Goal: Communication & Community: Answer question/provide support

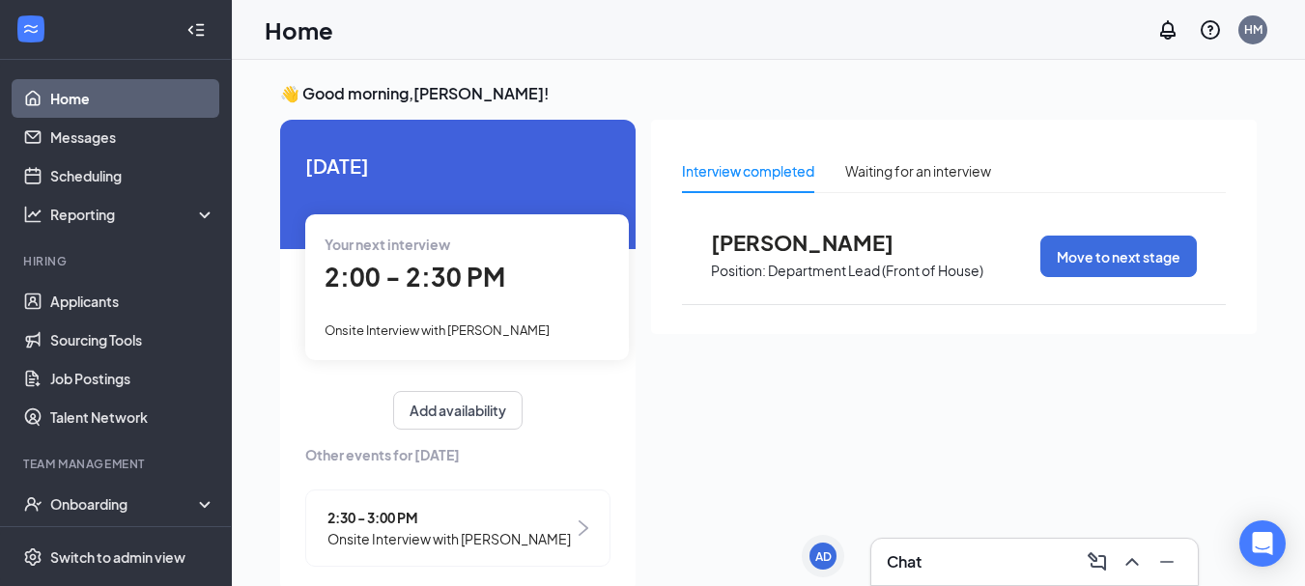
click at [475, 292] on span "2:00 - 2:30 PM" at bounding box center [415, 277] width 181 height 32
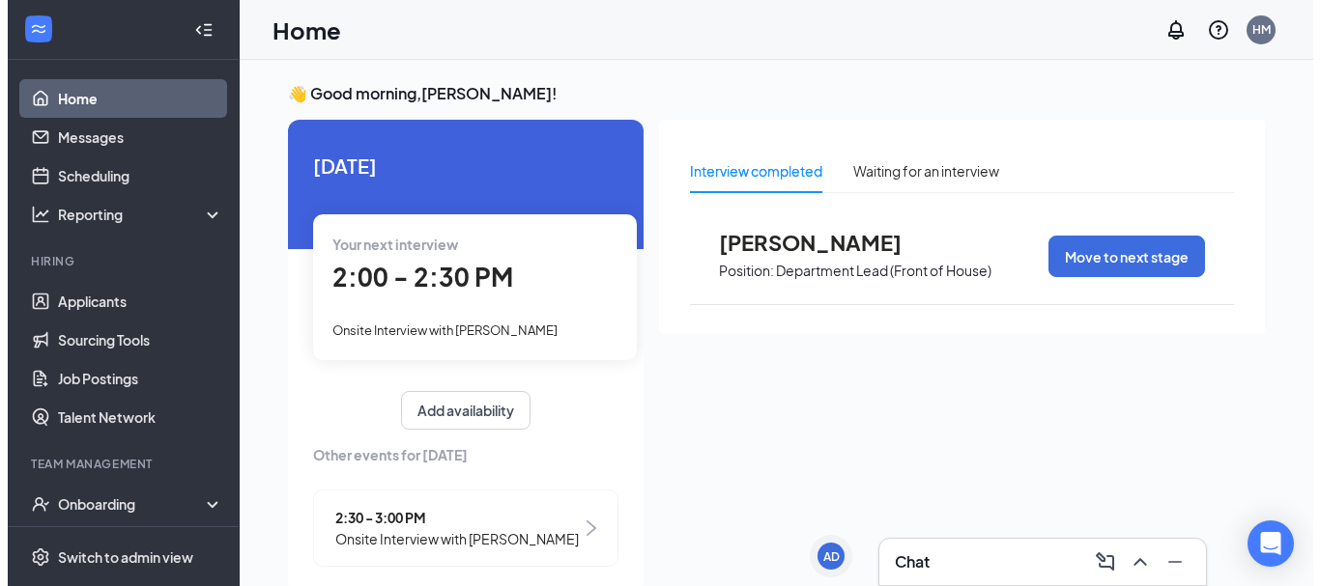
scroll to position [8, 0]
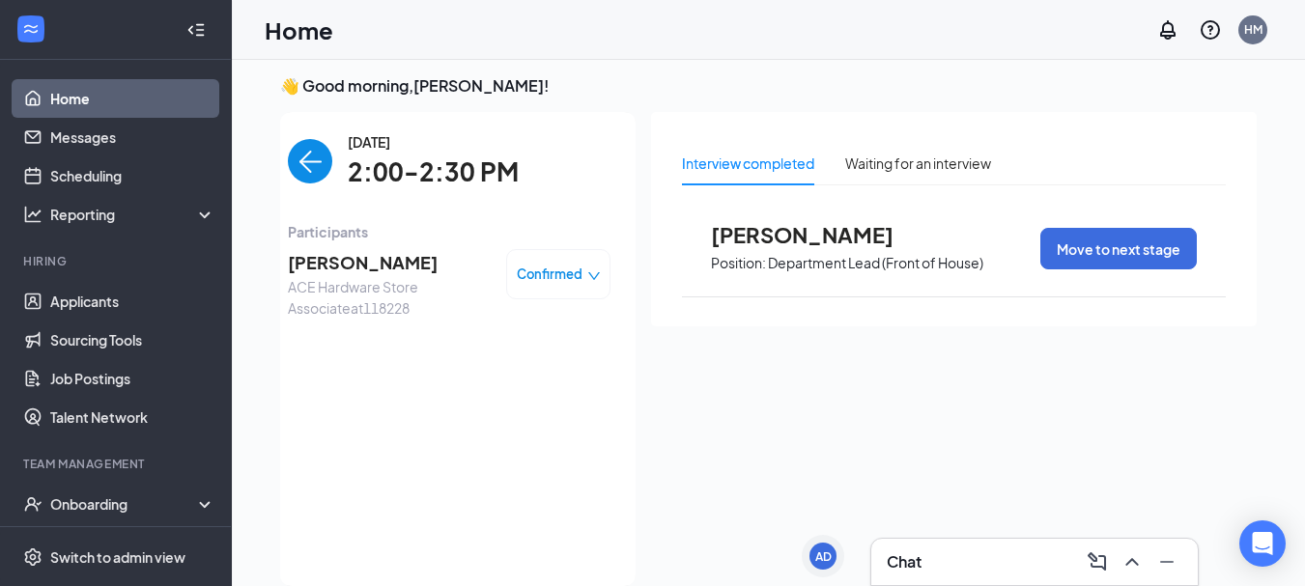
click at [411, 294] on span "ACE Hardware Store Associate at 118228" at bounding box center [389, 297] width 203 height 43
click at [362, 262] on span "[PERSON_NAME]" at bounding box center [389, 262] width 203 height 27
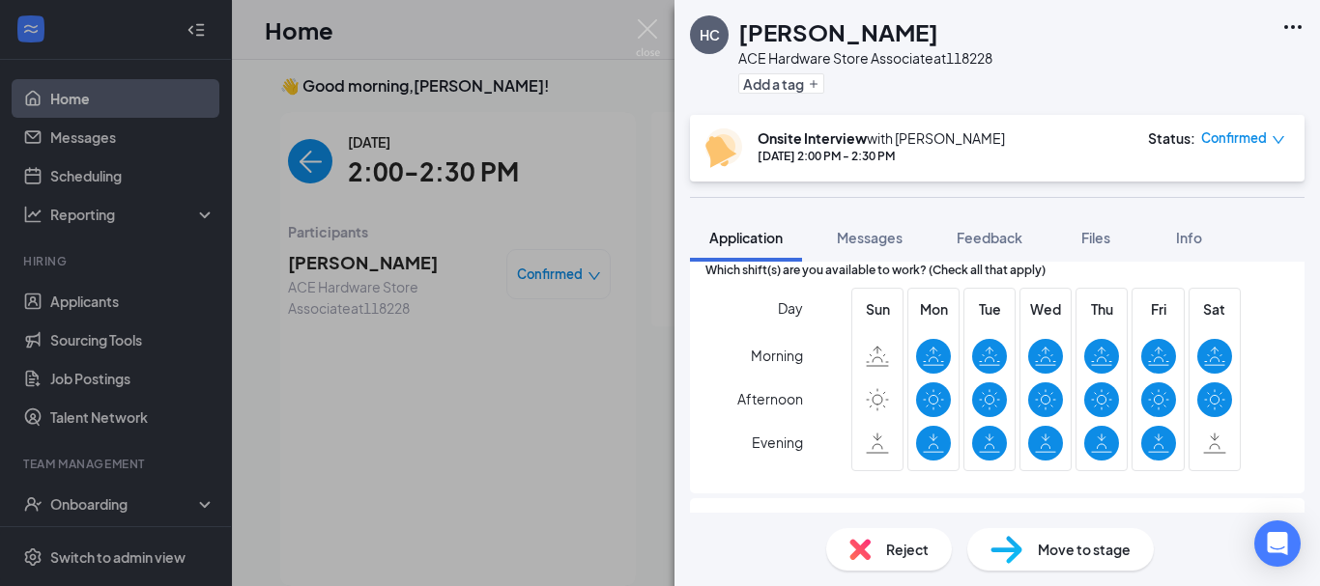
scroll to position [451, 0]
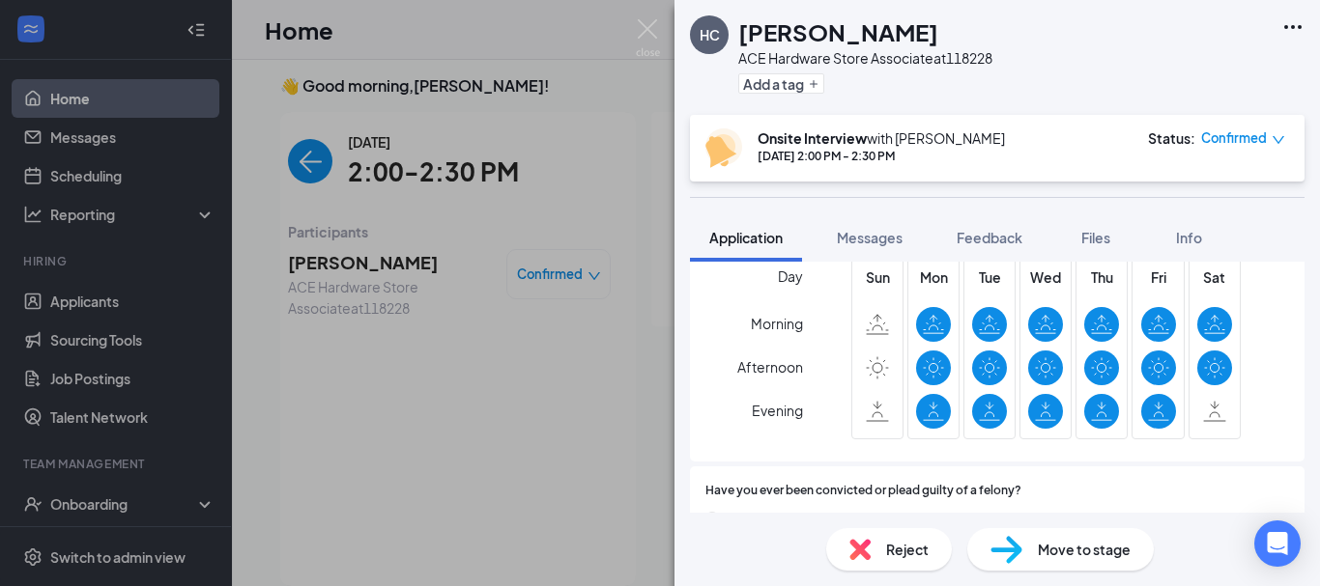
click at [499, 354] on div "HC [PERSON_NAME] ACE Hardware Store Associate at 118228 Add a tag Onsite Interv…" at bounding box center [660, 293] width 1320 height 586
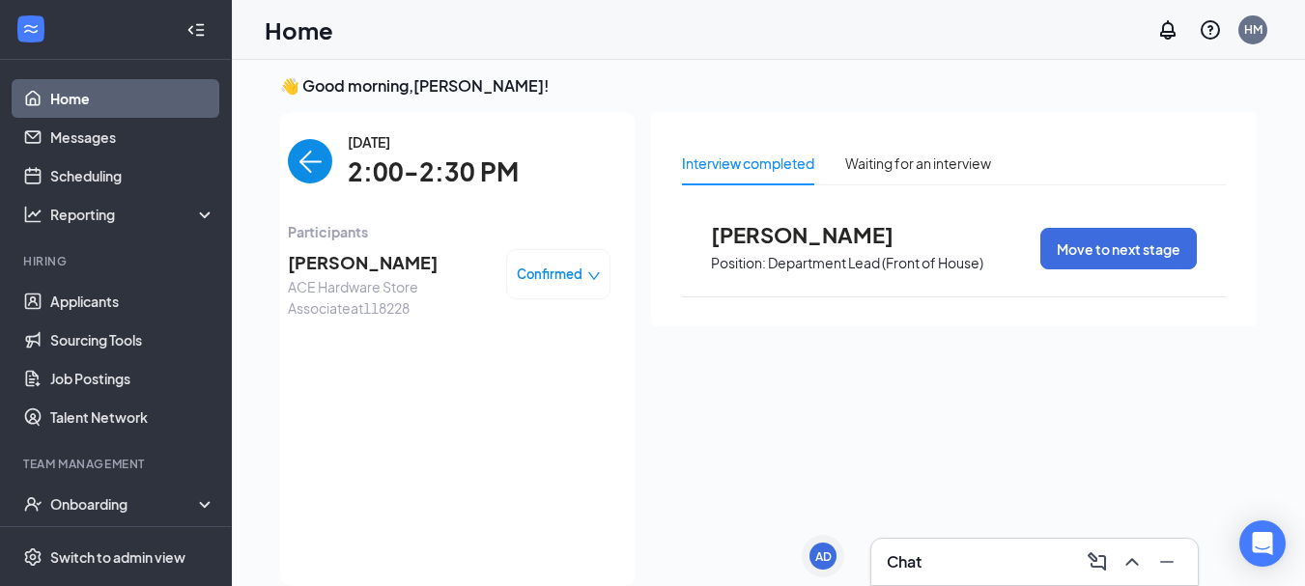
click at [301, 174] on img "back-button" at bounding box center [310, 161] width 44 height 44
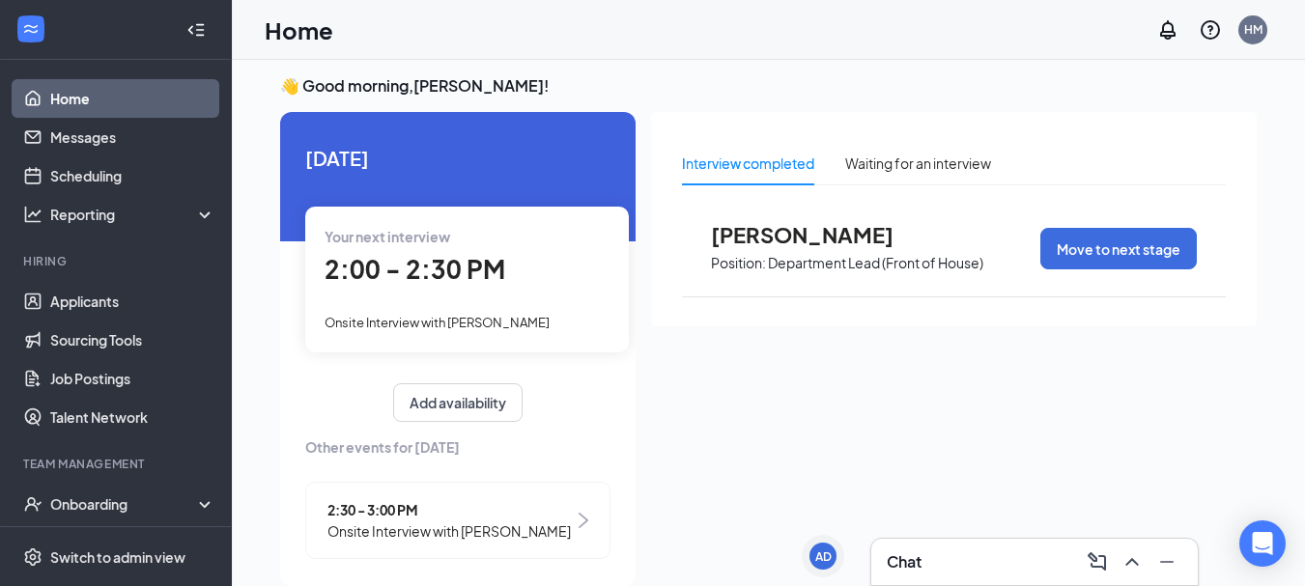
click at [539, 533] on span "Onsite Interview with [PERSON_NAME]" at bounding box center [449, 531] width 243 height 21
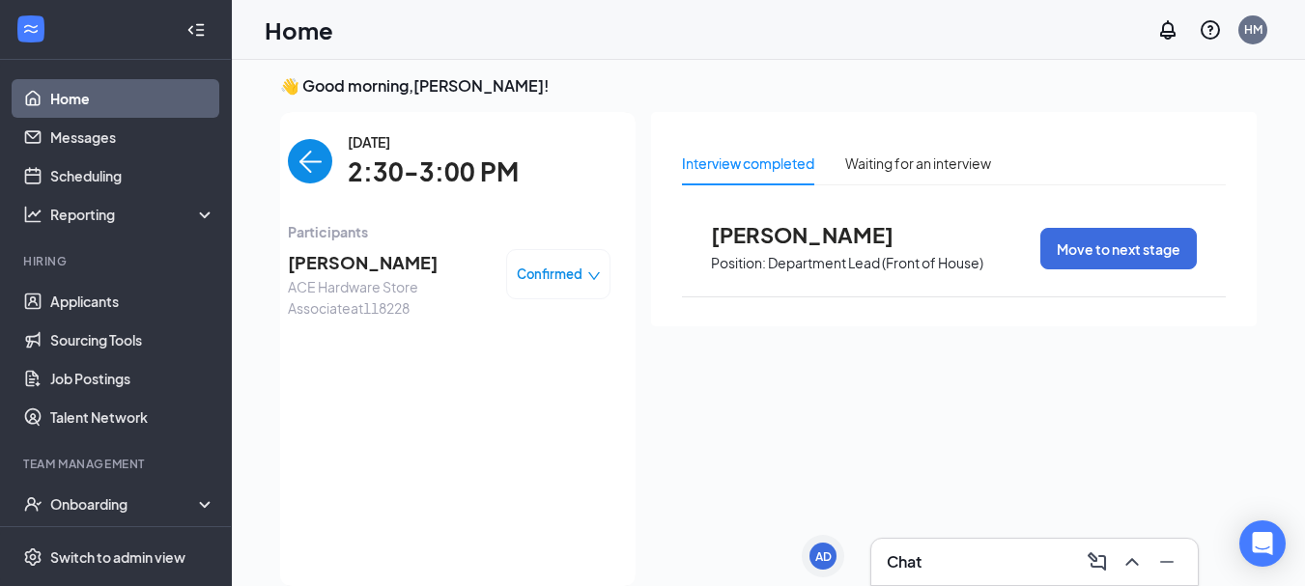
drag, startPoint x: 369, startPoint y: 262, endPoint x: 384, endPoint y: 267, distance: 15.3
click at [382, 265] on span "[PERSON_NAME]" at bounding box center [389, 262] width 203 height 27
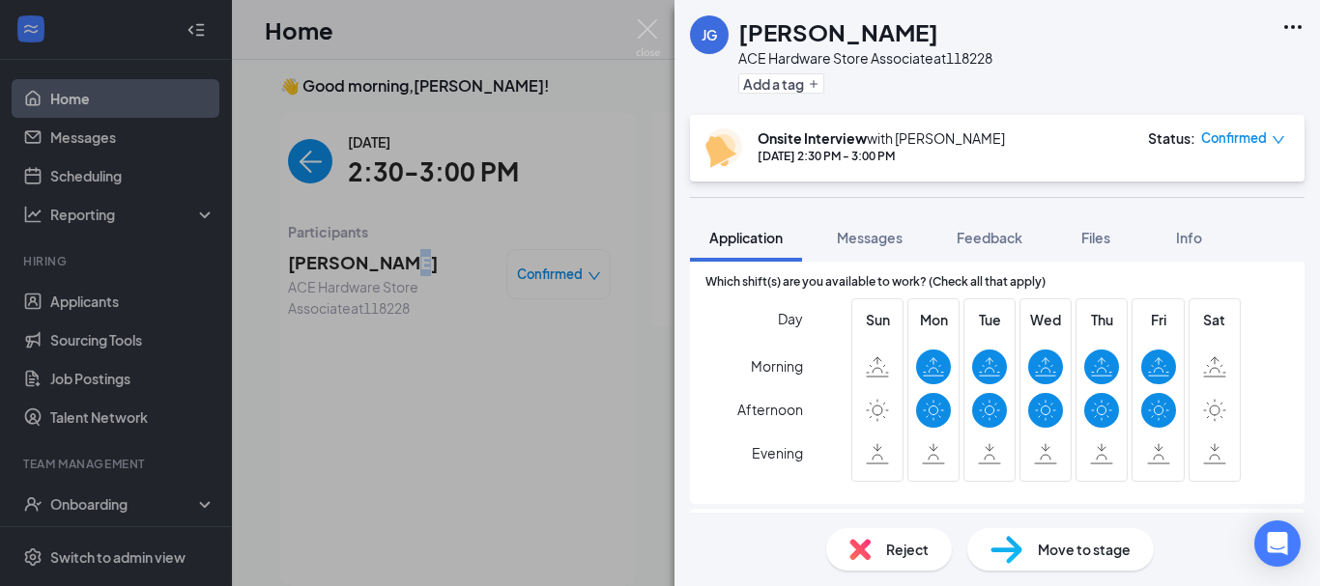
scroll to position [424, 0]
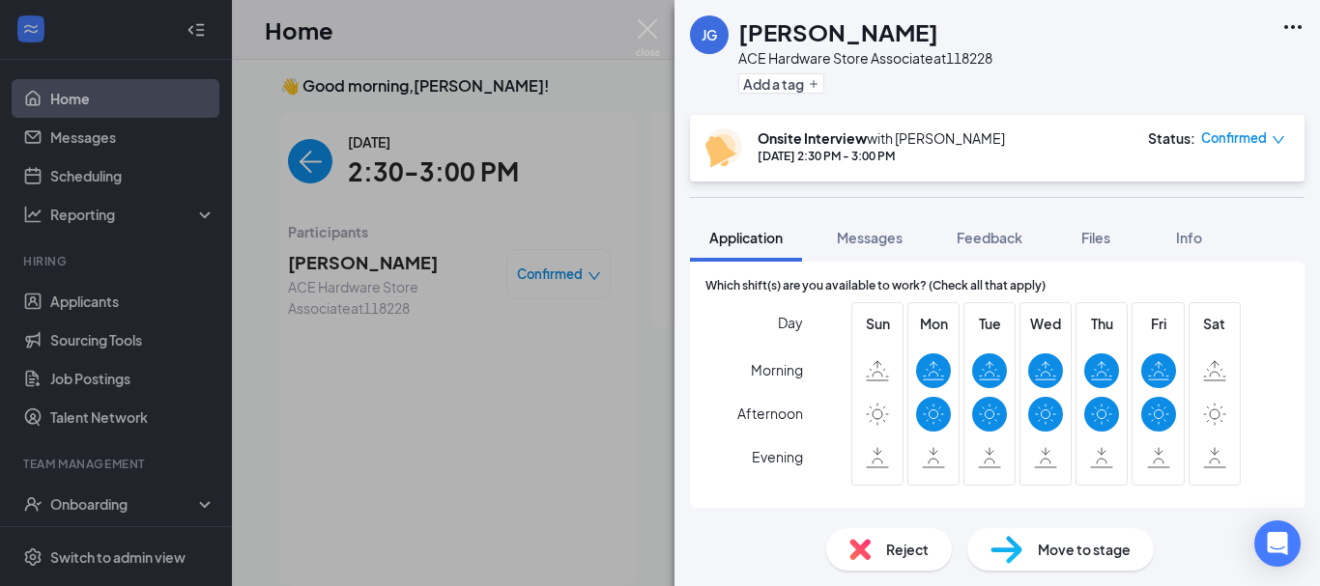
drag, startPoint x: 458, startPoint y: 482, endPoint x: 234, endPoint y: 256, distance: 318.4
click at [448, 469] on div "[PERSON_NAME] [PERSON_NAME] ACE Hardware Store Associate at 118228 Add a tag On…" at bounding box center [660, 293] width 1320 height 586
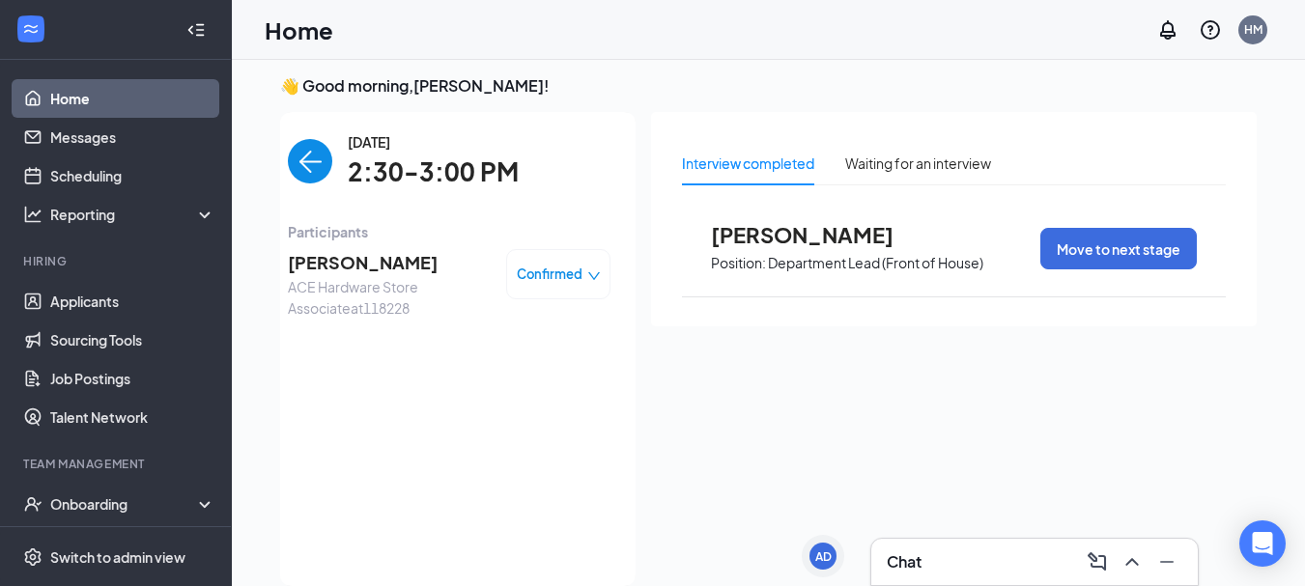
click at [110, 88] on link "Home" at bounding box center [132, 98] width 165 height 39
click at [331, 268] on span "[PERSON_NAME]" at bounding box center [389, 262] width 203 height 27
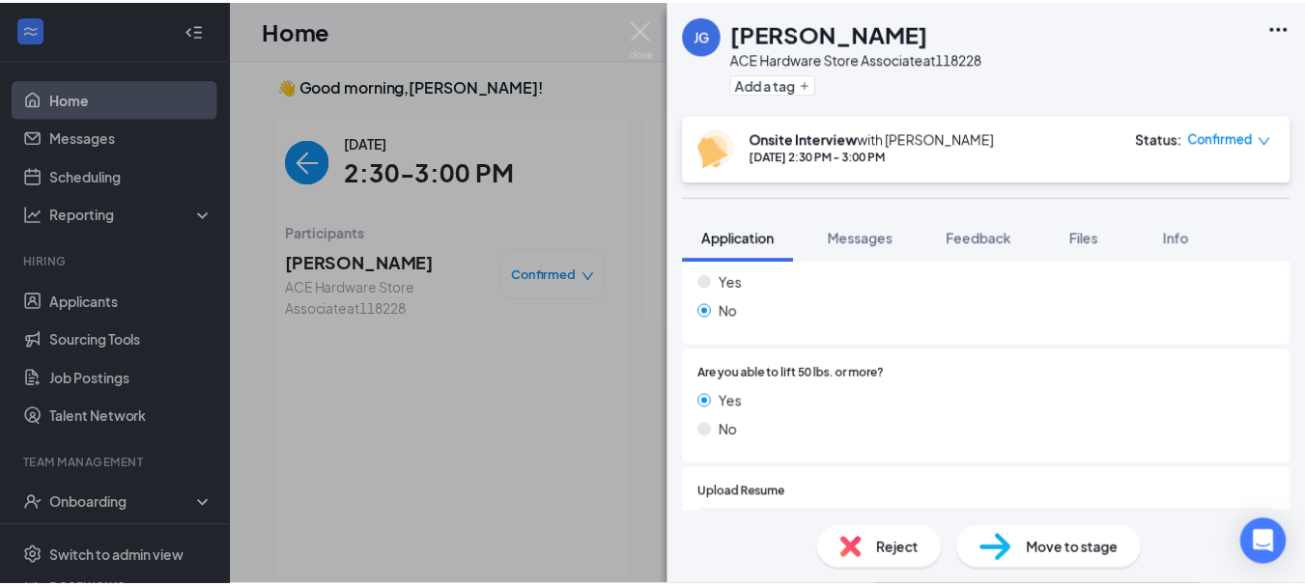
scroll to position [901, 0]
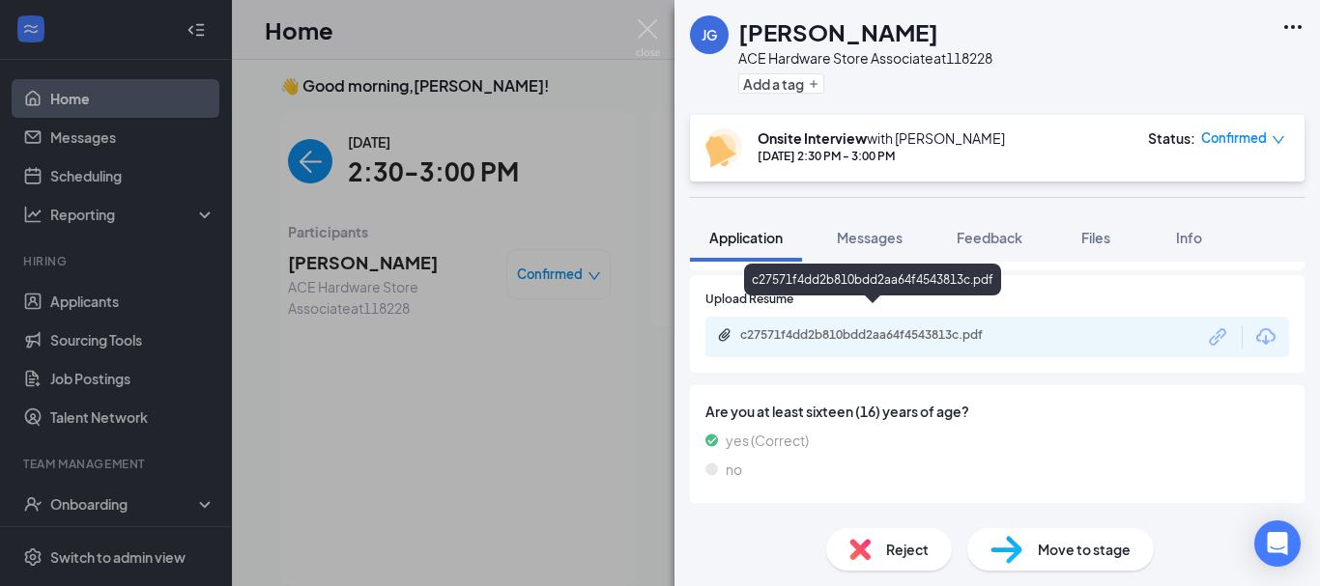
click at [842, 328] on div "c27571f4dd2b810bdd2aa64f4543813c.pdf" at bounding box center [873, 337] width 313 height 18
click at [644, 31] on img at bounding box center [648, 38] width 24 height 38
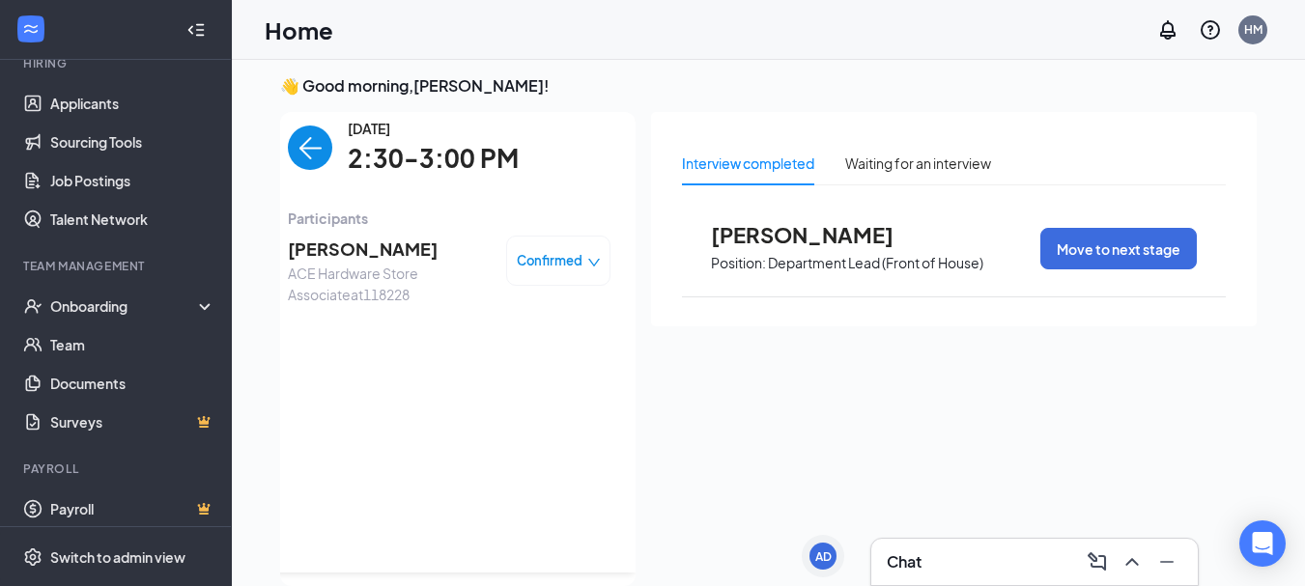
scroll to position [208, 0]
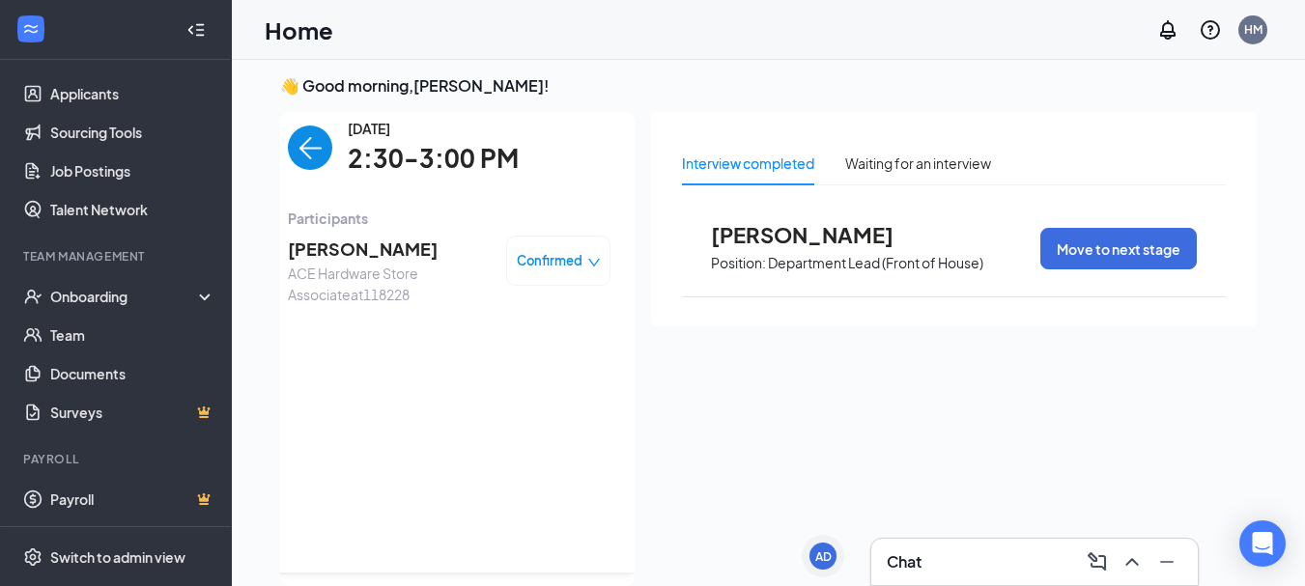
click at [288, 141] on img "back-button" at bounding box center [310, 148] width 44 height 44
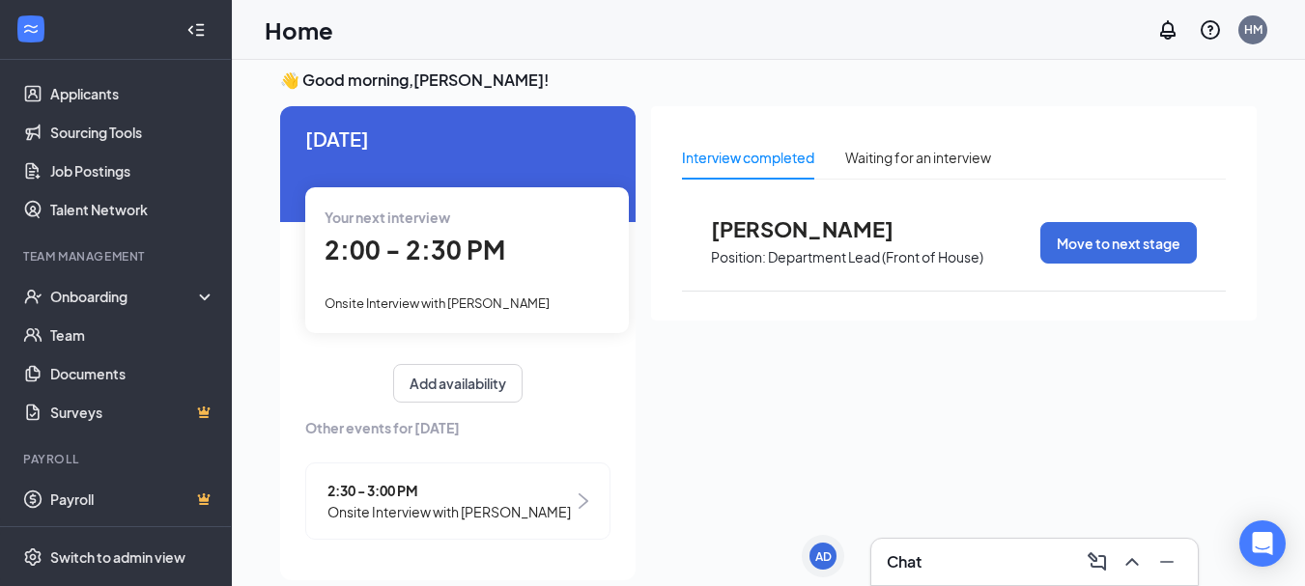
scroll to position [0, 0]
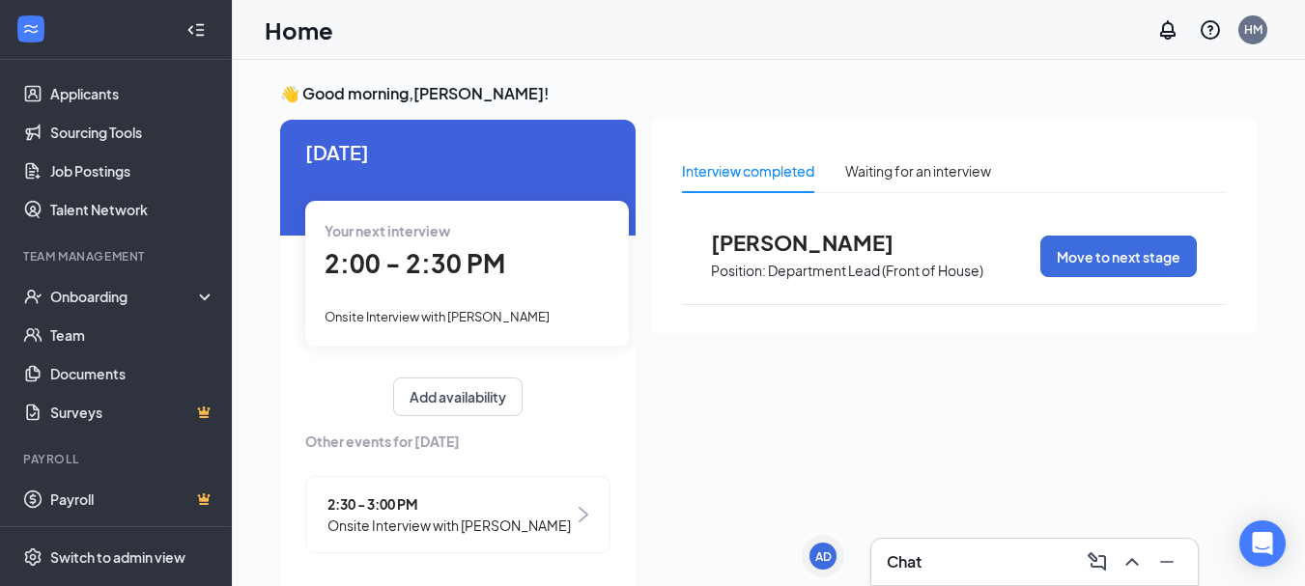
click at [463, 288] on div "Your next interview 2:00 - 2:30 PM Onsite Interview with [PERSON_NAME]" at bounding box center [467, 273] width 324 height 145
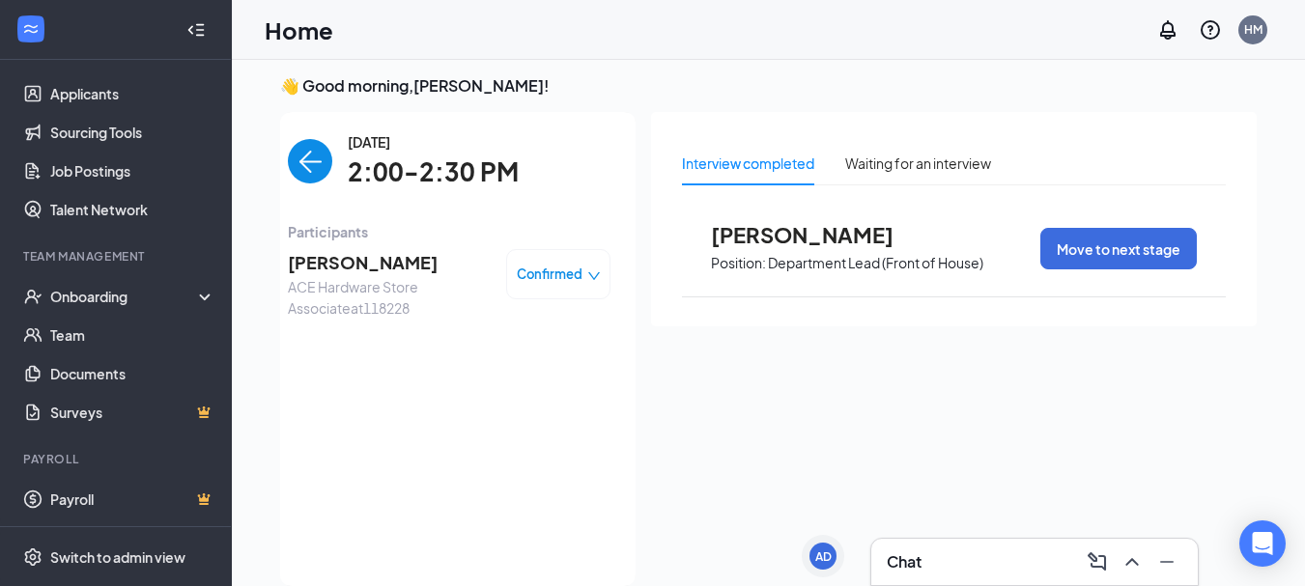
click at [321, 267] on span "[PERSON_NAME]" at bounding box center [389, 262] width 203 height 27
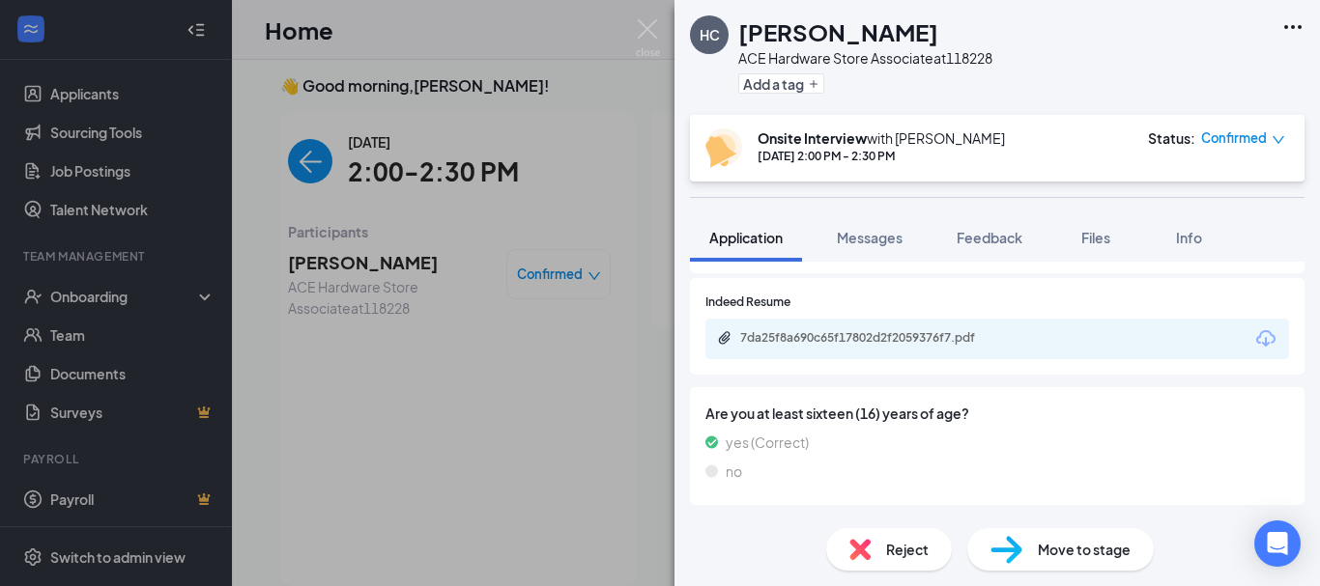
scroll to position [875, 0]
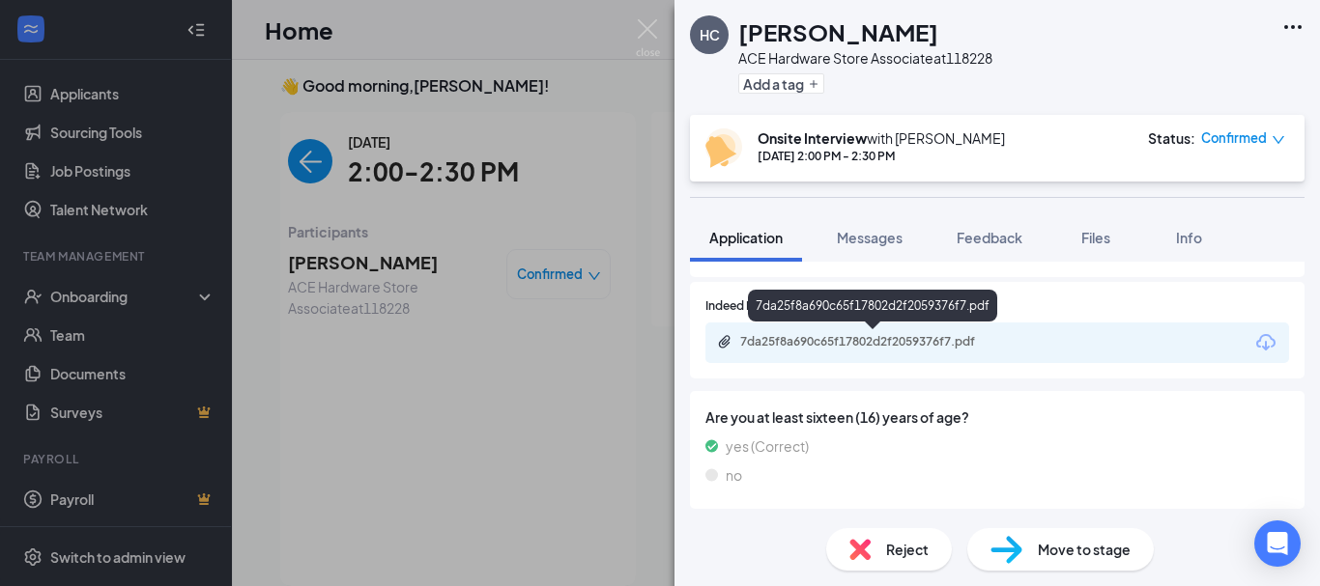
click at [879, 329] on div "7da25f8a690c65f17802d2f2059376f7.pdf" at bounding box center [872, 310] width 249 height 40
click at [927, 338] on div "7da25f8a690c65f17802d2f2059376f7.pdf" at bounding box center [875, 341] width 271 height 15
click at [462, 297] on div "HC [PERSON_NAME] ACE Hardware Store Associate at 118228 Add a tag Onsite Interv…" at bounding box center [660, 293] width 1320 height 586
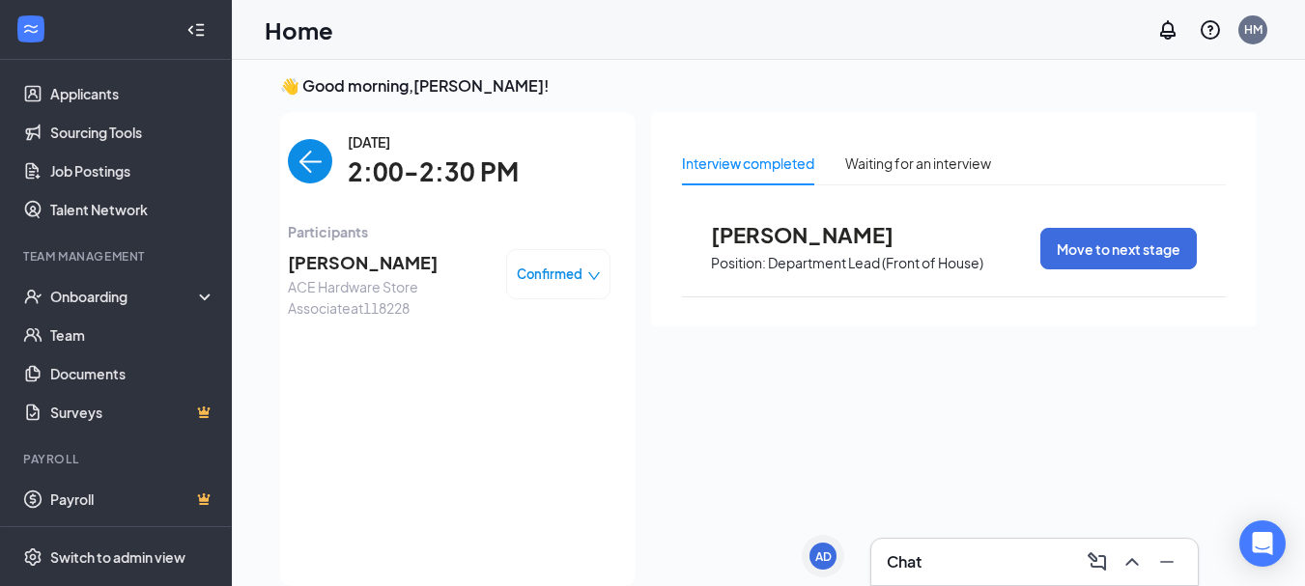
click at [353, 284] on span "ACE Hardware Store Associate at 118228" at bounding box center [389, 297] width 203 height 43
click at [977, 558] on div "Chat" at bounding box center [1035, 562] width 296 height 31
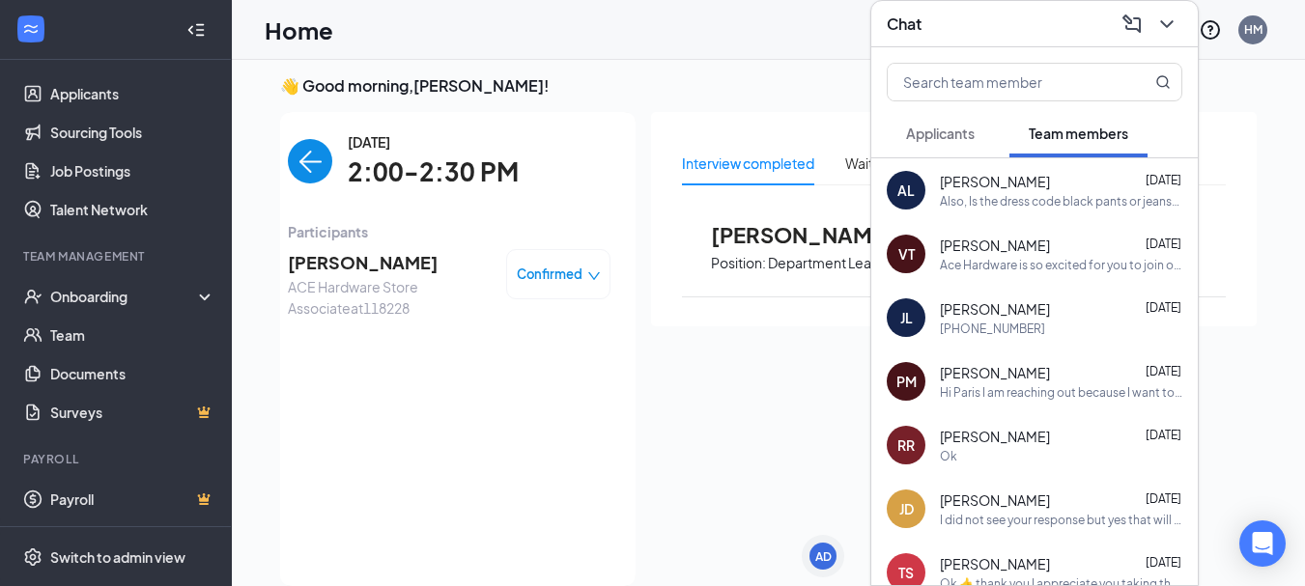
click at [958, 130] on span "Applicants" at bounding box center [940, 133] width 69 height 17
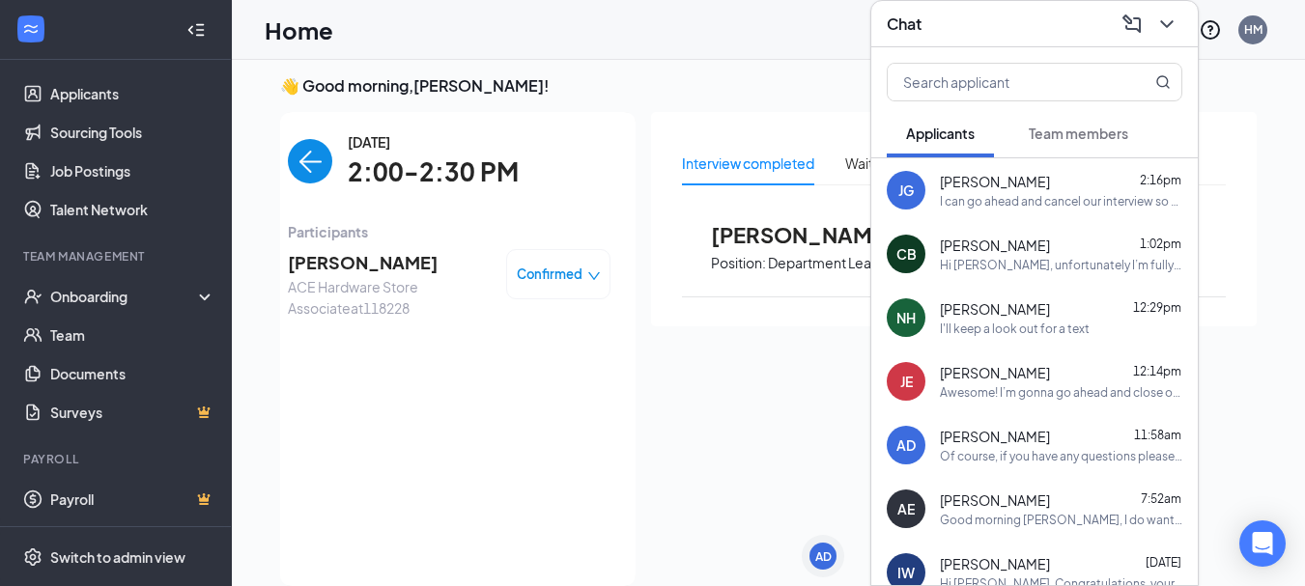
click at [343, 292] on span "ACE Hardware Store Associate at 118228" at bounding box center [389, 297] width 203 height 43
click at [249, 269] on div "👋 Good morning, [PERSON_NAME] ! [DATE] Your current interview 2:00 - 2:30 PM On…" at bounding box center [768, 335] width 1073 height 567
click at [369, 274] on span "[PERSON_NAME]" at bounding box center [389, 262] width 203 height 27
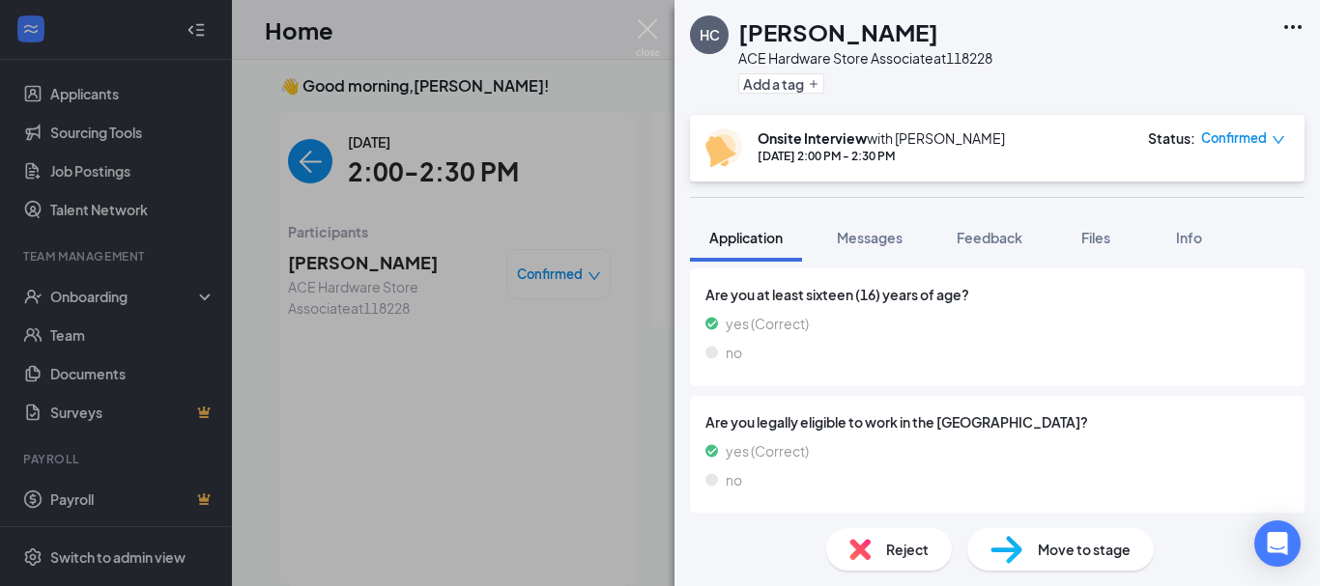
scroll to position [1004, 0]
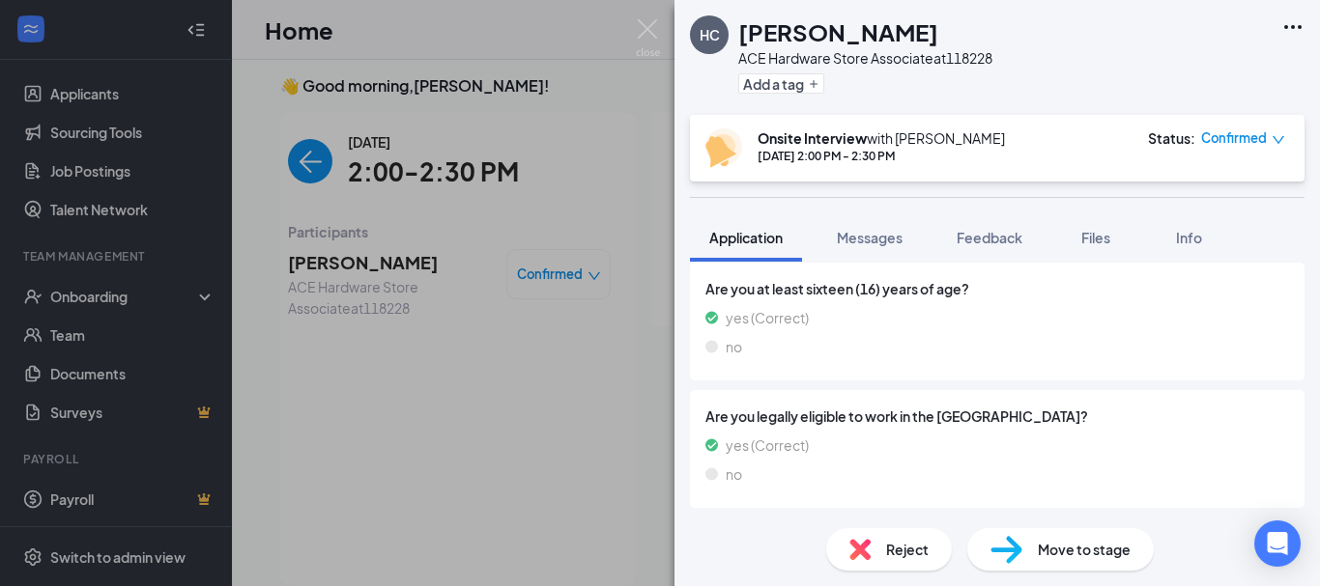
click at [901, 546] on span "Reject" at bounding box center [907, 549] width 43 height 21
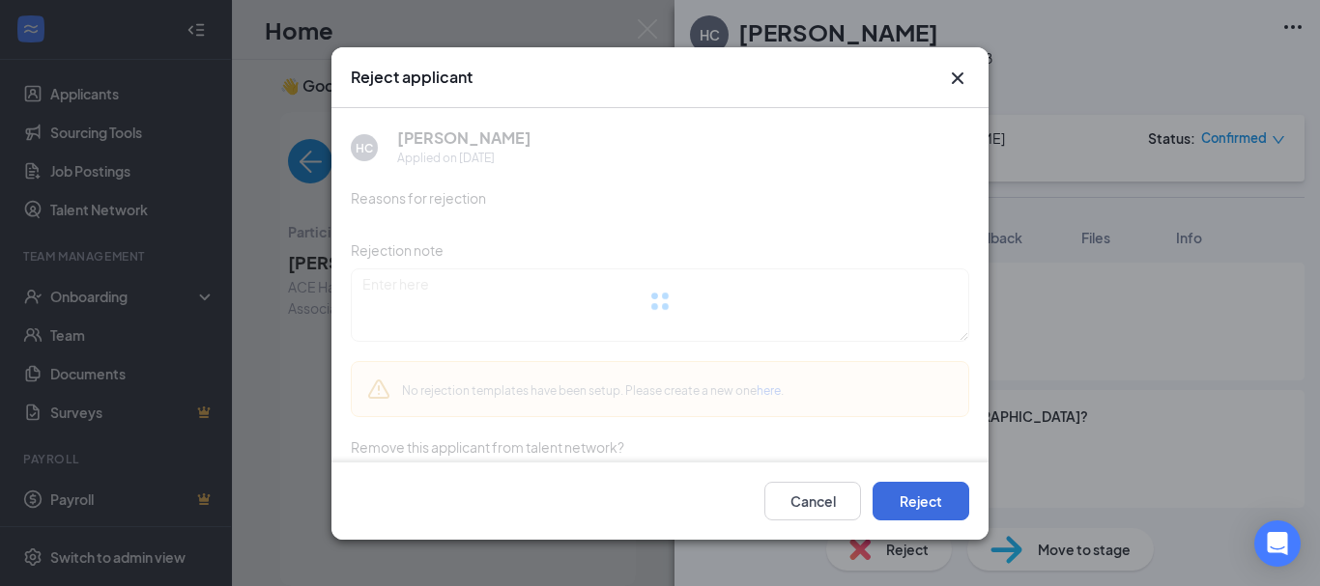
scroll to position [997, 0]
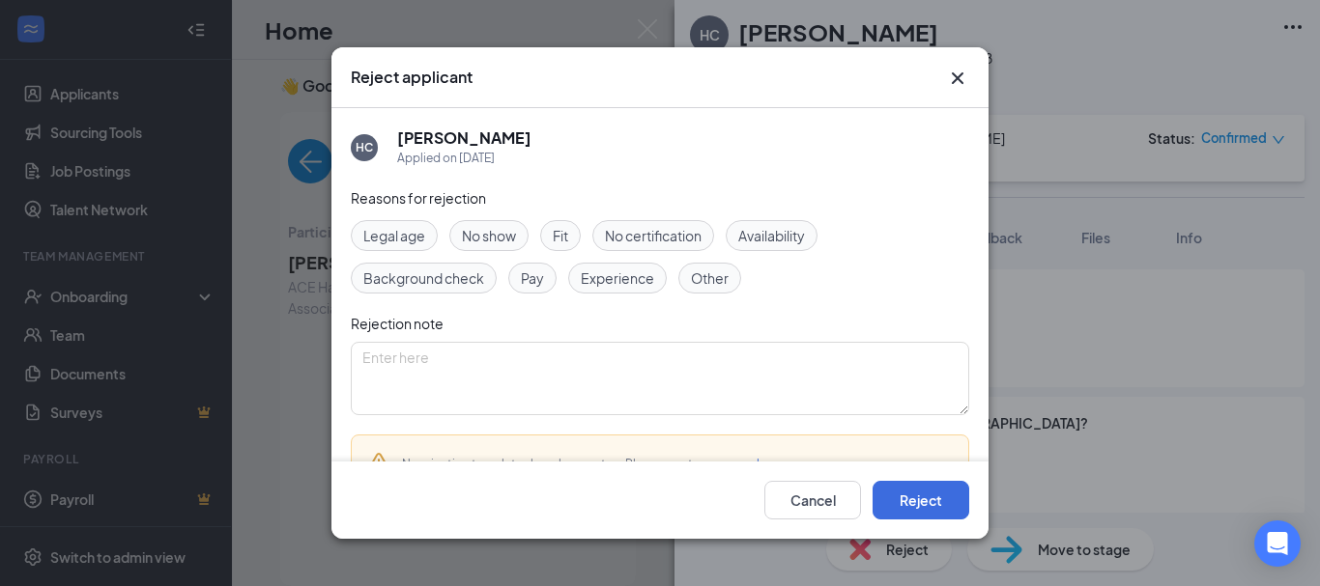
click at [475, 241] on span "No show" at bounding box center [489, 235] width 54 height 21
click at [940, 500] on button "Reject" at bounding box center [920, 500] width 97 height 39
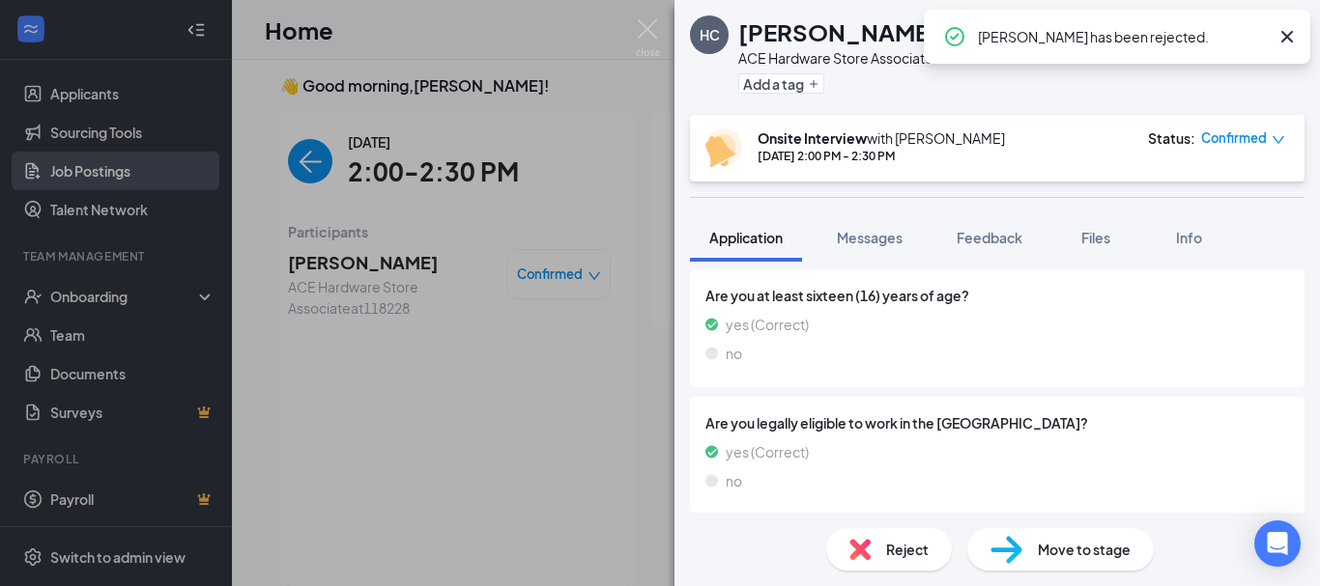
drag, startPoint x: 512, startPoint y: 344, endPoint x: 192, endPoint y: 164, distance: 366.9
click at [511, 344] on div "HC [PERSON_NAME] ACE Hardware Store Associate at 118228 Add a tag Onsite Interv…" at bounding box center [660, 293] width 1320 height 586
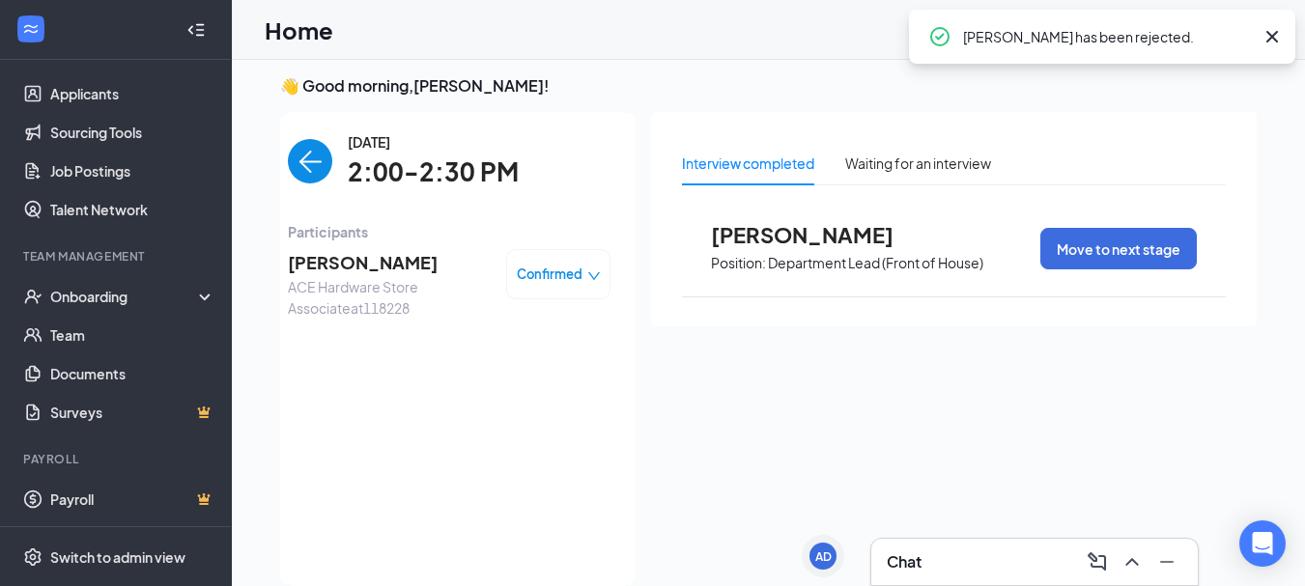
click at [291, 151] on img "back-button" at bounding box center [310, 161] width 44 height 44
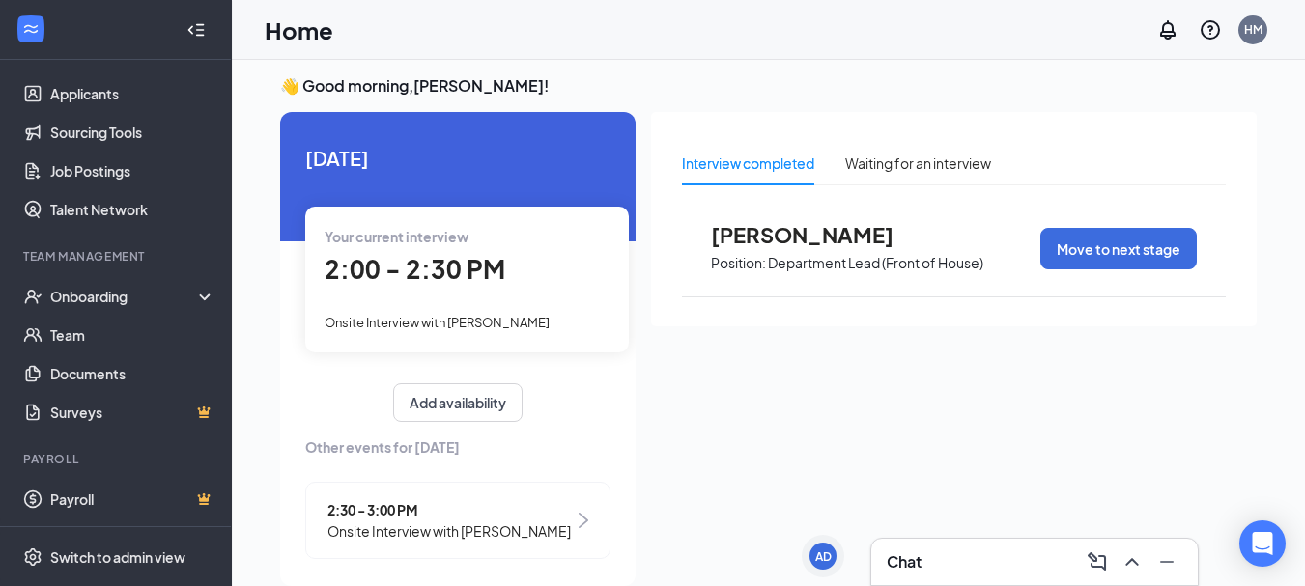
drag, startPoint x: 532, startPoint y: 506, endPoint x: 529, endPoint y: 491, distance: 15.7
click at [533, 506] on span "2:30 - 3:00 PM" at bounding box center [449, 510] width 243 height 21
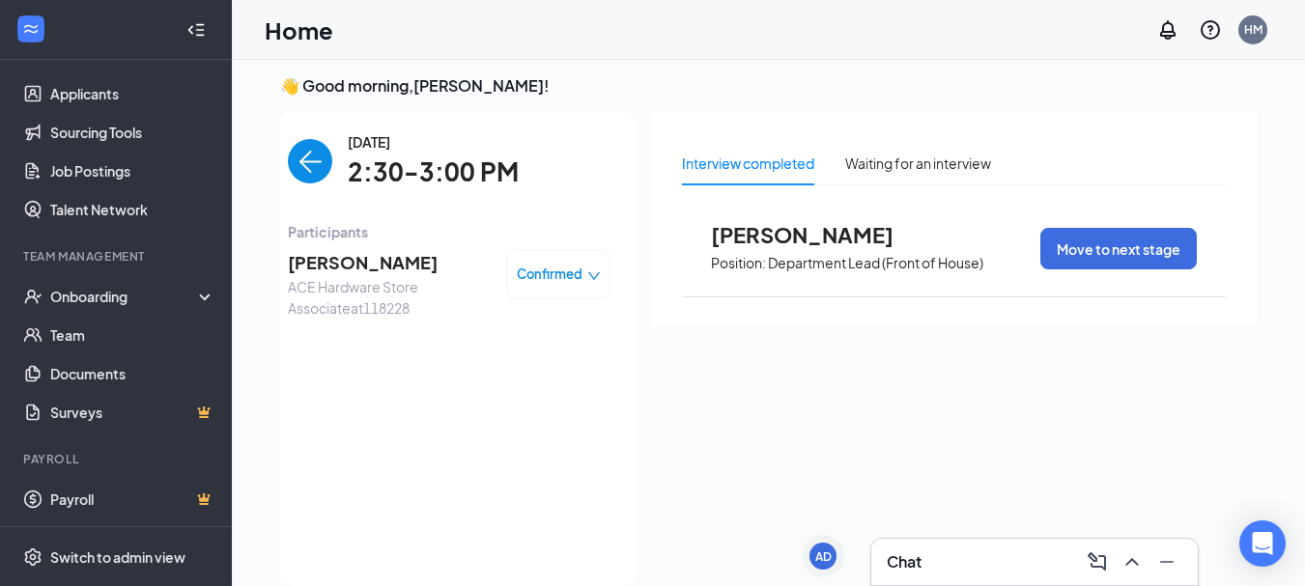
click at [301, 268] on span "[PERSON_NAME]" at bounding box center [389, 262] width 203 height 27
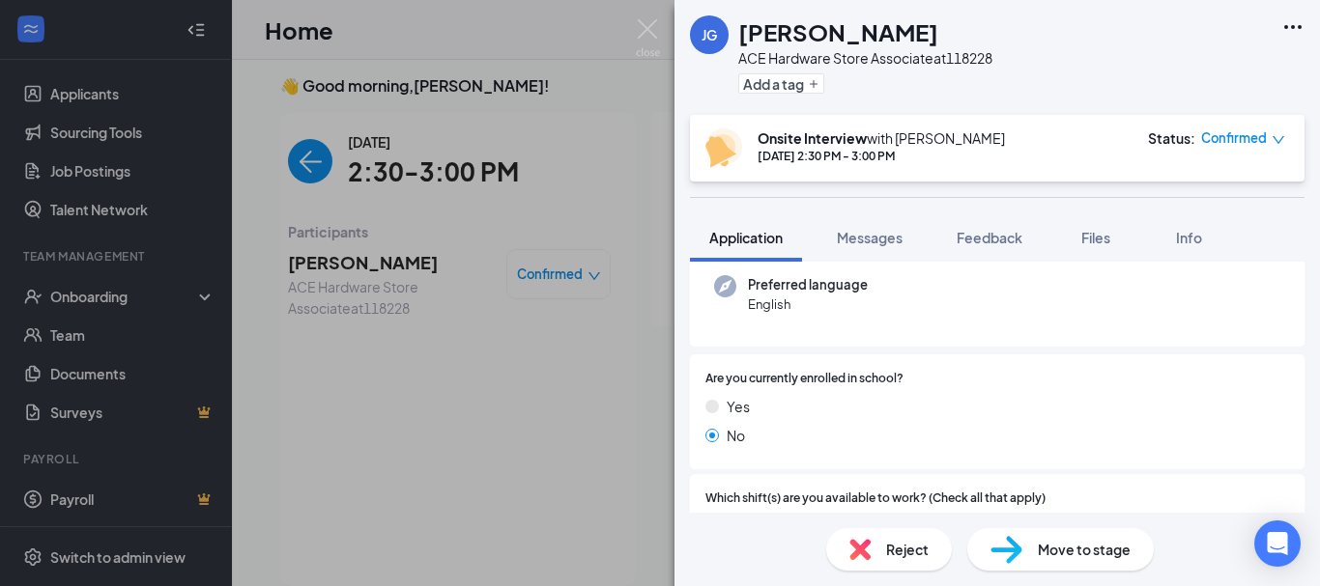
scroll to position [193, 0]
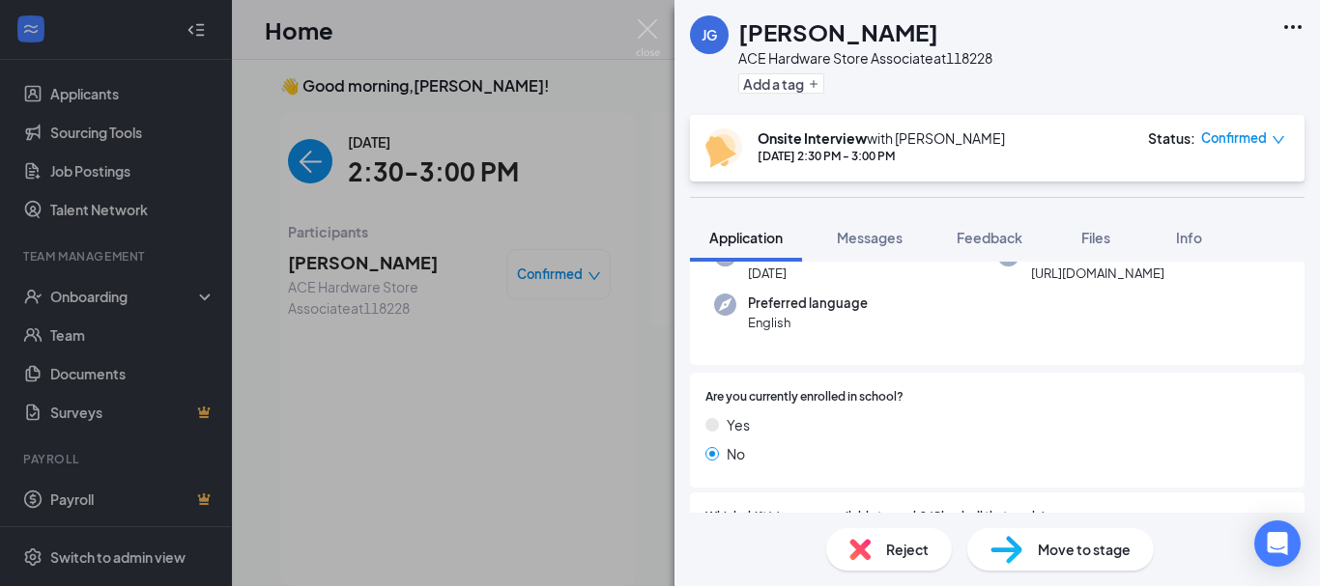
click at [1219, 142] on span "Confirmed" at bounding box center [1234, 138] width 66 height 19
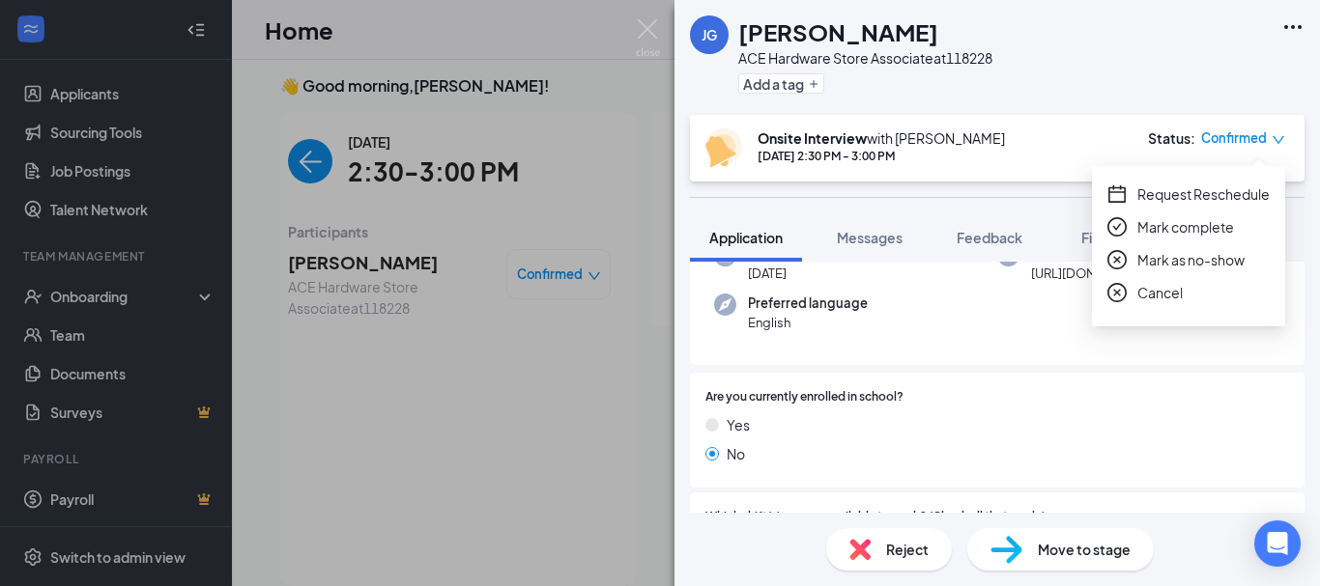
click at [1152, 286] on span "Cancel" at bounding box center [1159, 292] width 45 height 21
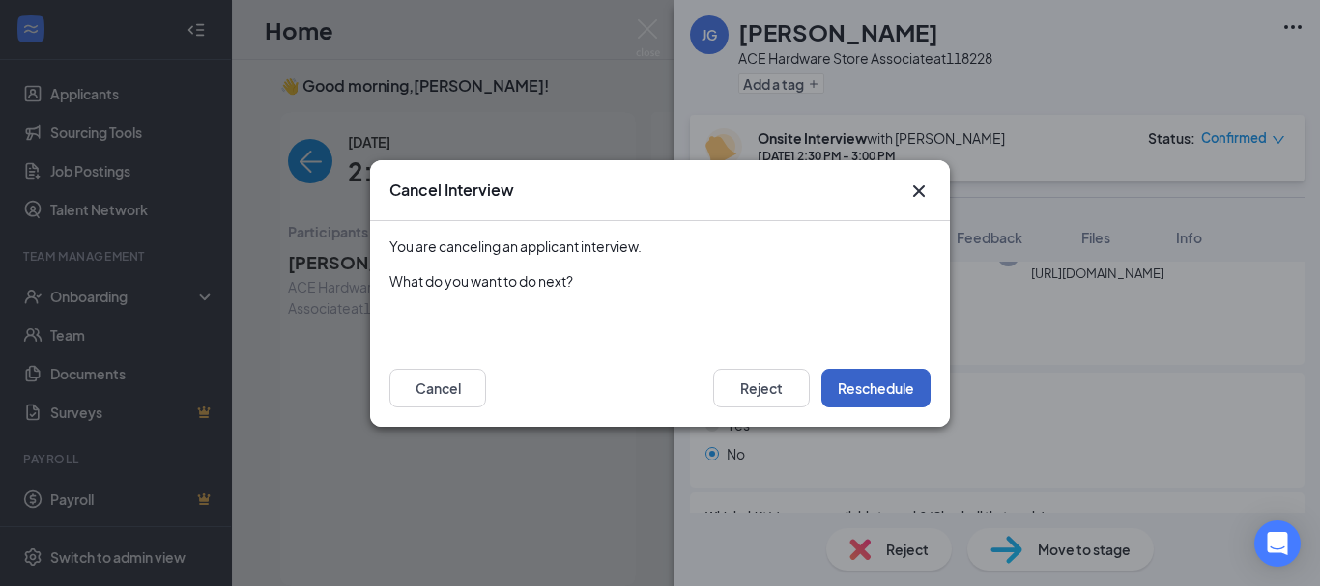
click at [907, 385] on button "Reschedule" at bounding box center [875, 388] width 109 height 39
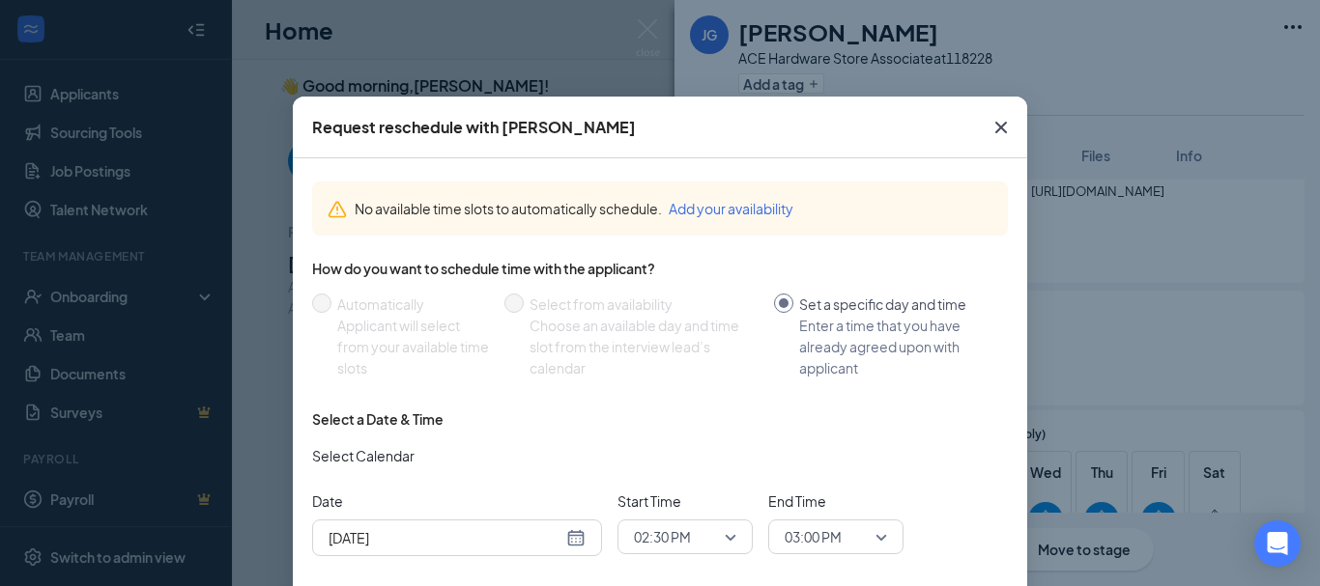
scroll to position [127, 0]
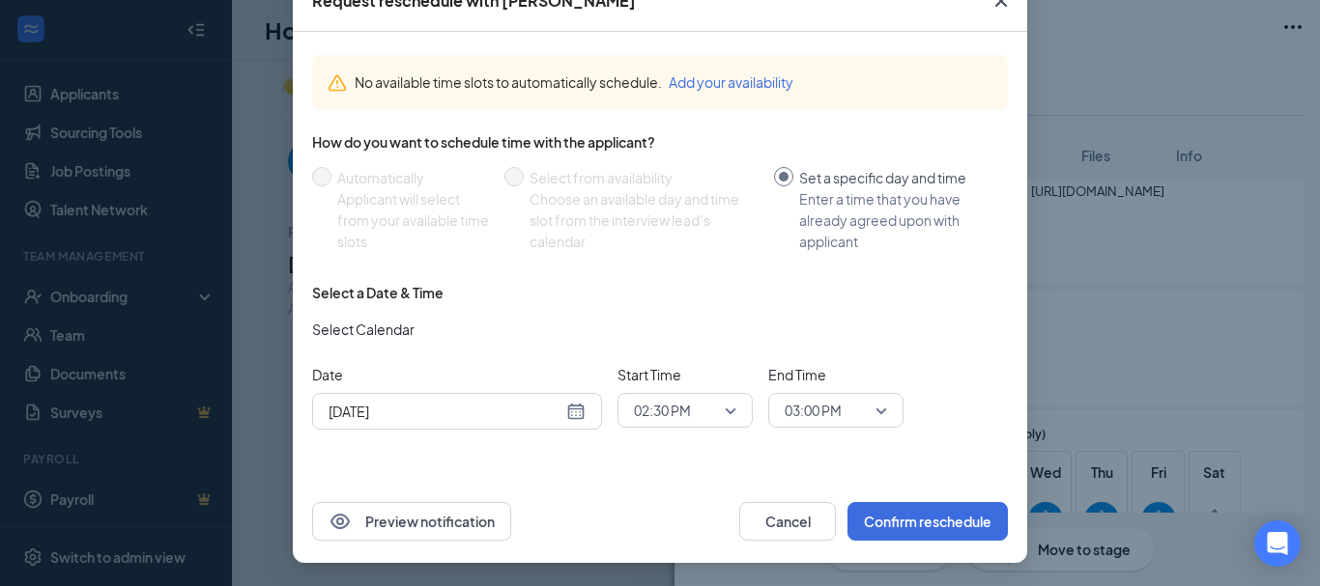
click at [990, 3] on icon "Cross" at bounding box center [1000, 0] width 23 height 23
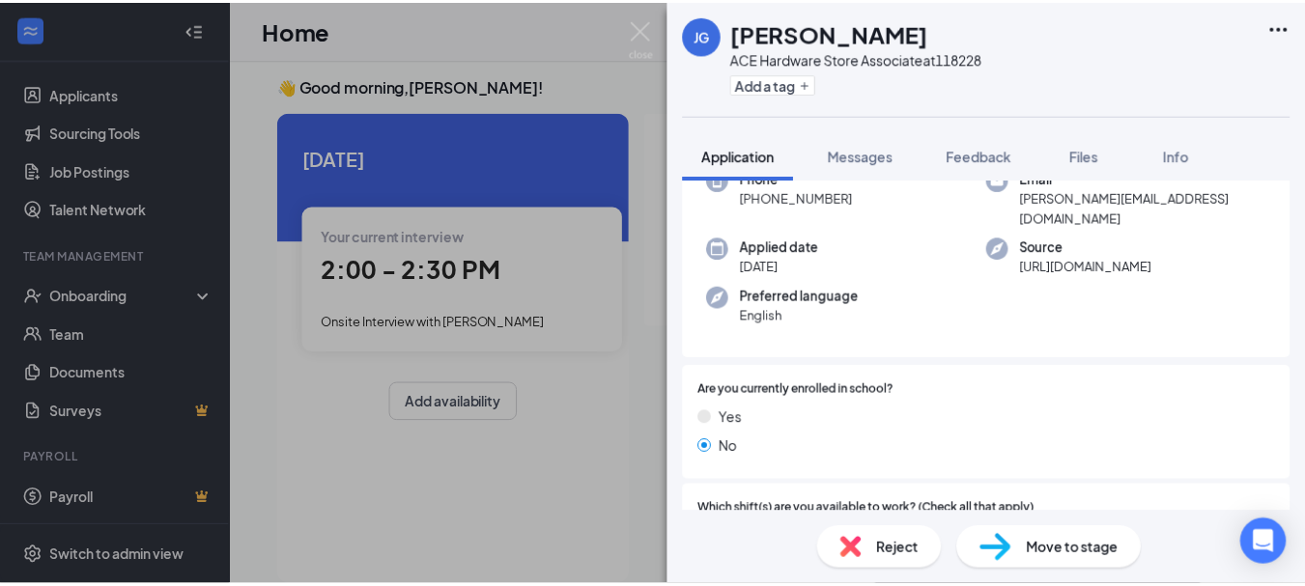
scroll to position [0, 0]
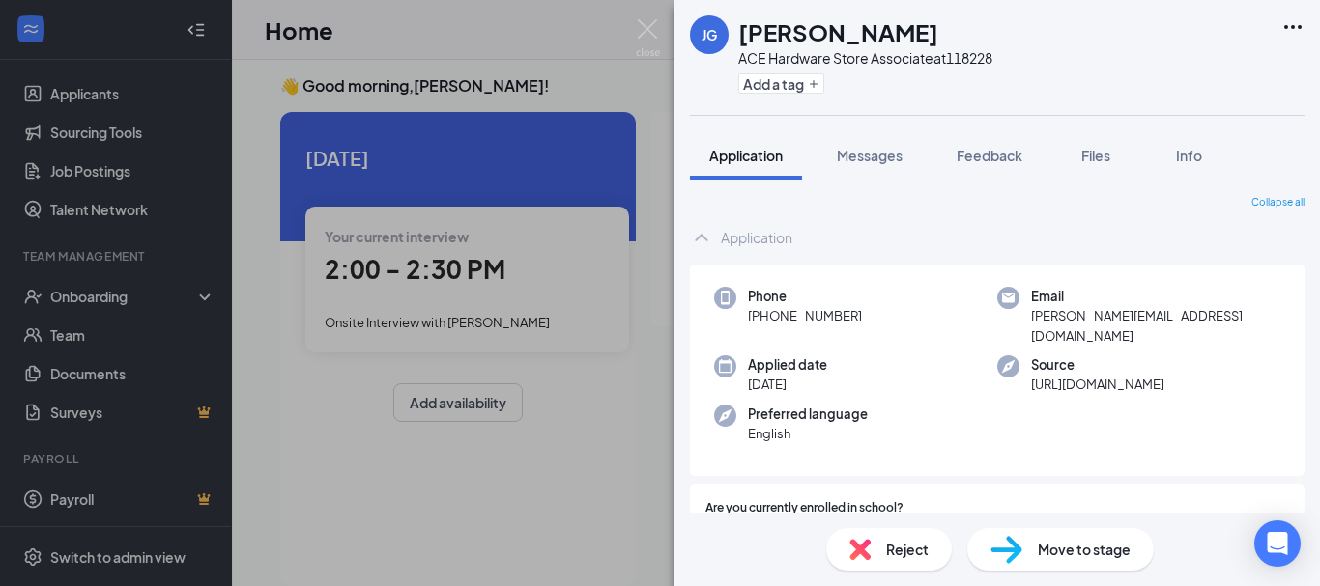
click at [911, 106] on div "[PERSON_NAME] [PERSON_NAME] ACE Hardware Store Associate at 118228 Add a tag" at bounding box center [996, 57] width 645 height 115
click at [799, 73] on button "Add a tag" at bounding box center [781, 83] width 86 height 20
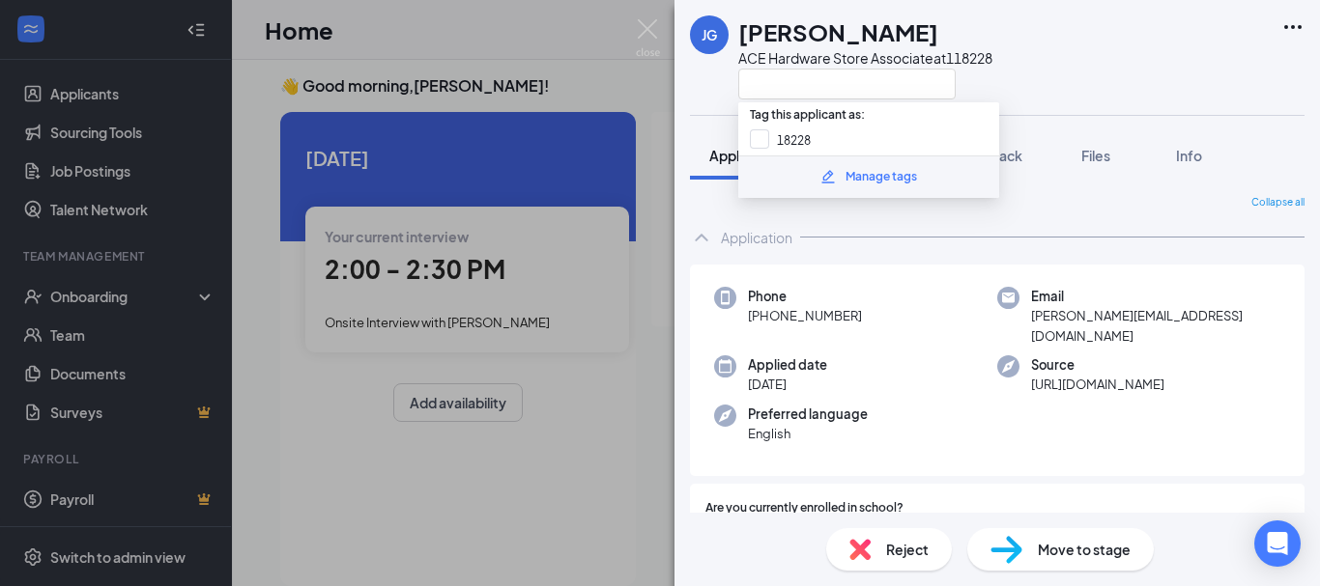
click at [387, 214] on div "[PERSON_NAME] [PERSON_NAME] ACE Hardware Store Associate at 118228 Application …" at bounding box center [660, 293] width 1320 height 586
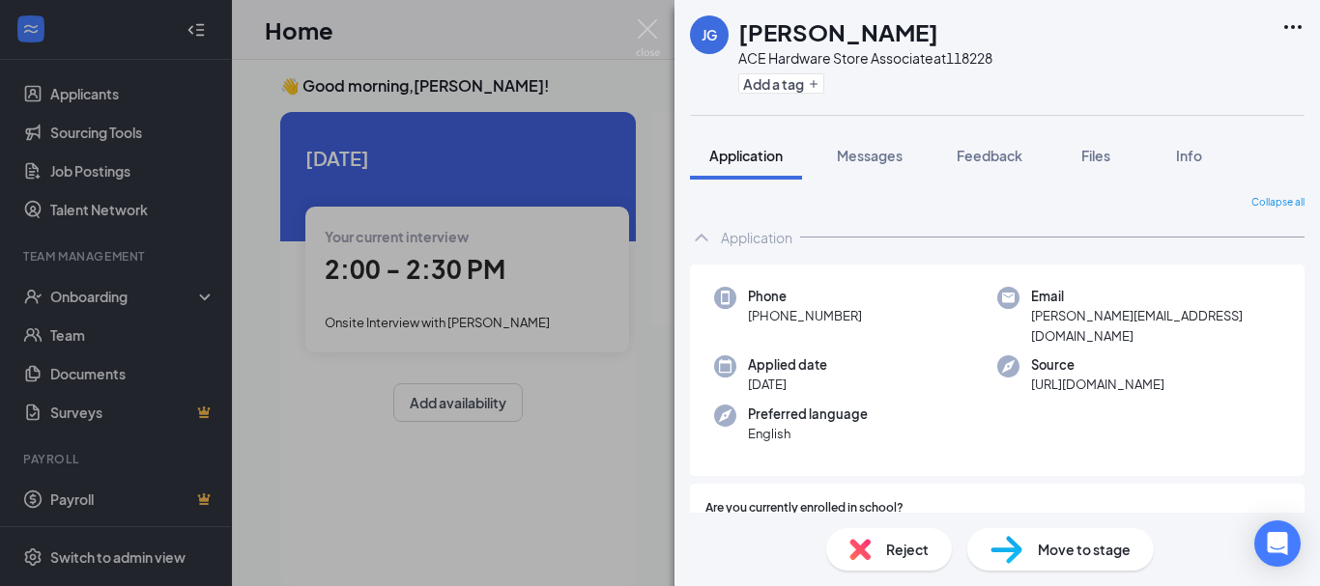
click at [455, 132] on div "[PERSON_NAME] [PERSON_NAME] ACE Hardware Store Associate at 118228 Add a tag Ap…" at bounding box center [660, 293] width 1320 height 586
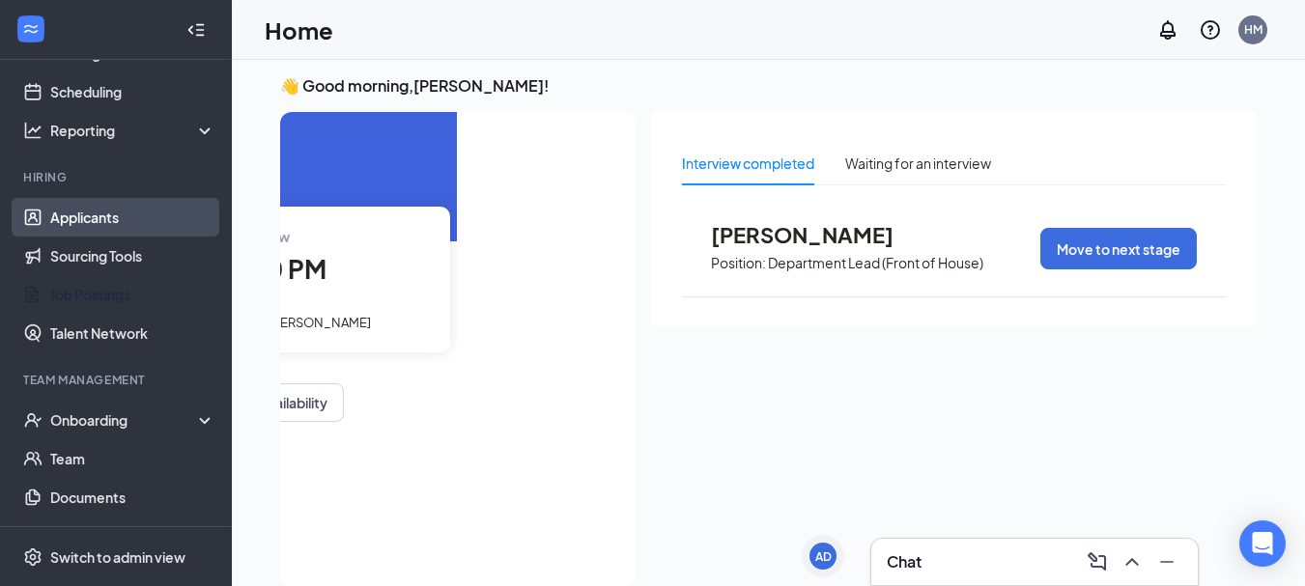
scroll to position [14, 0]
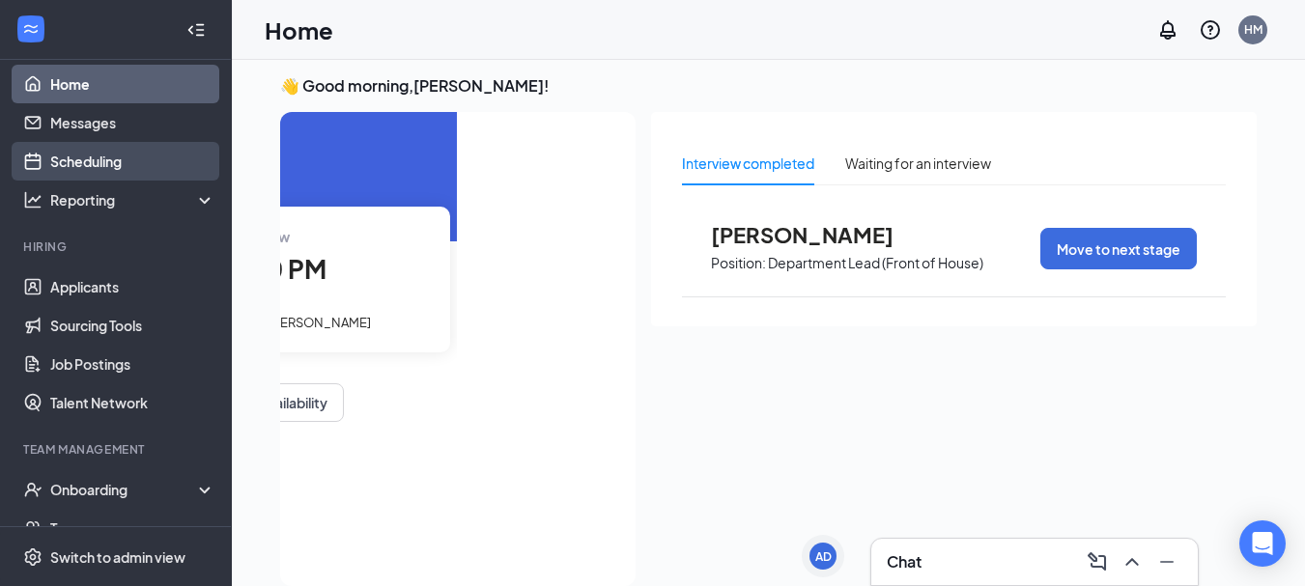
click at [88, 156] on link "Scheduling" at bounding box center [132, 161] width 165 height 39
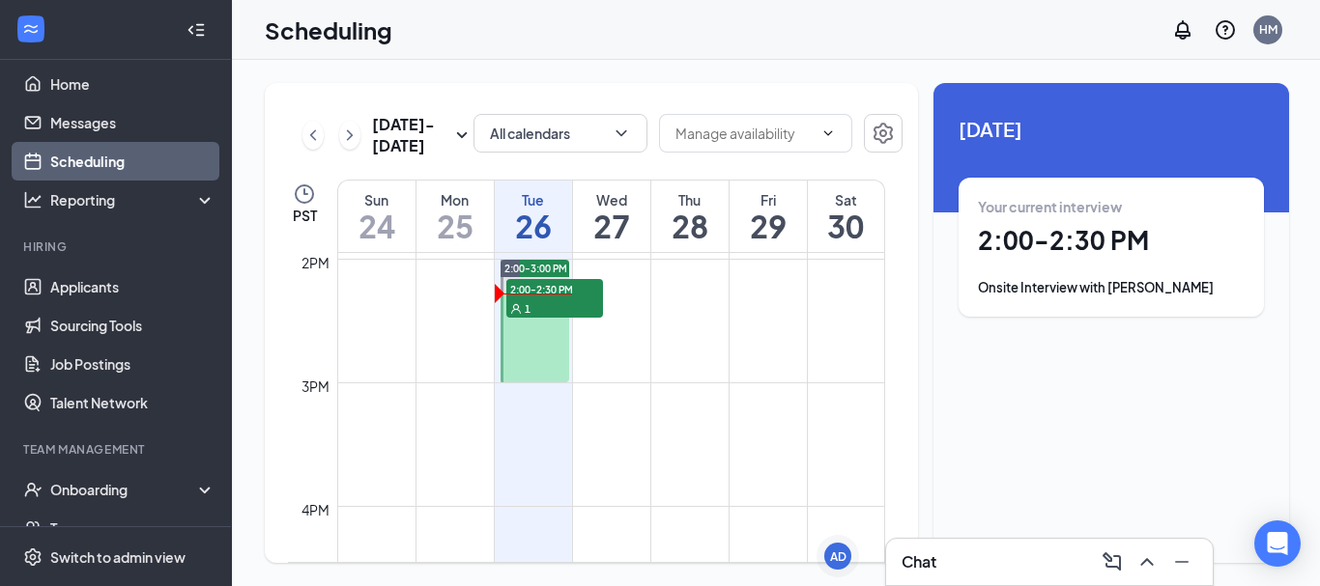
scroll to position [1723, 0]
click at [550, 299] on span "2:00-2:30 PM" at bounding box center [554, 291] width 97 height 19
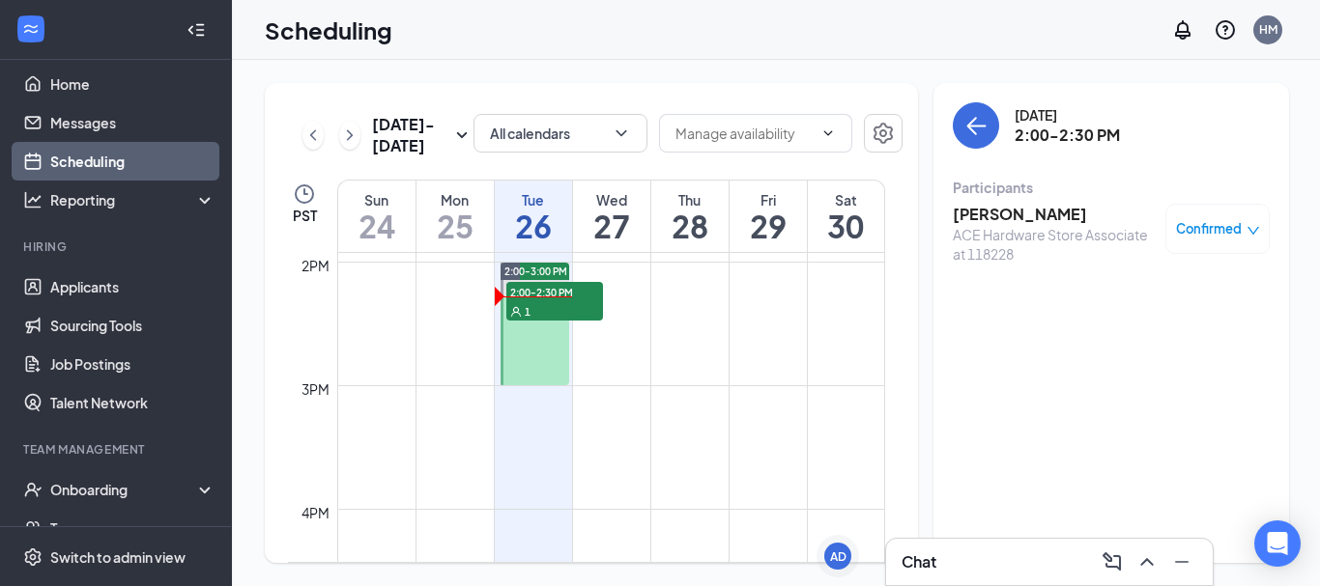
click at [515, 350] on div at bounding box center [534, 324] width 69 height 123
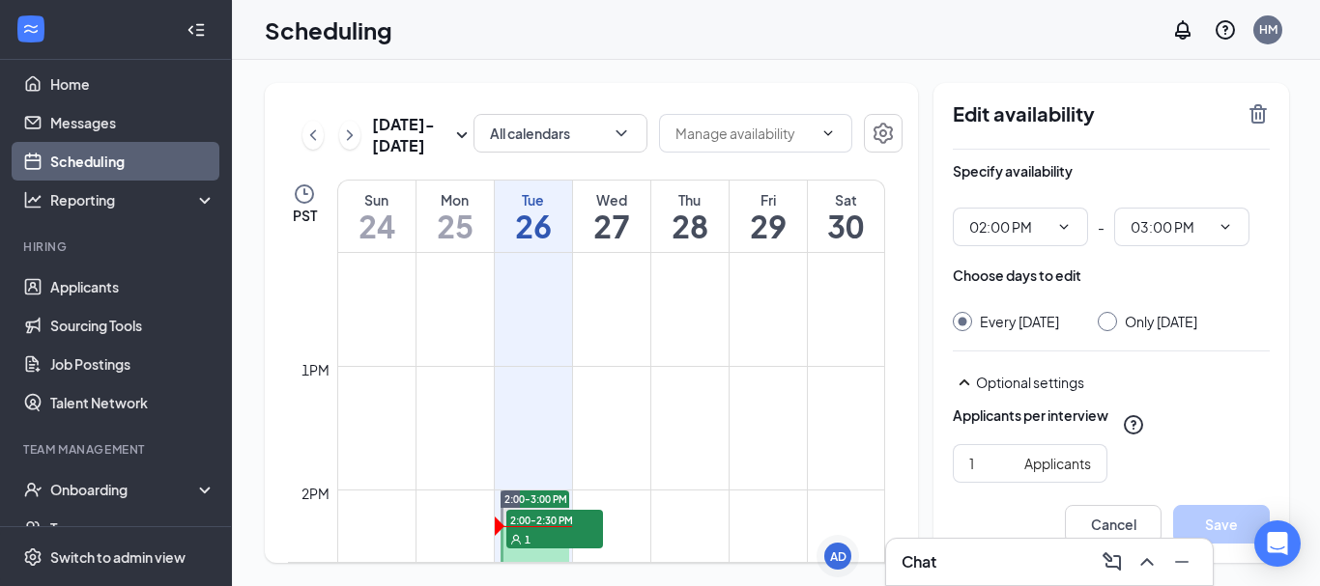
scroll to position [1500, 0]
drag, startPoint x: 855, startPoint y: 398, endPoint x: 719, endPoint y: 464, distance: 151.3
click at [853, 398] on td at bounding box center [611, 407] width 548 height 31
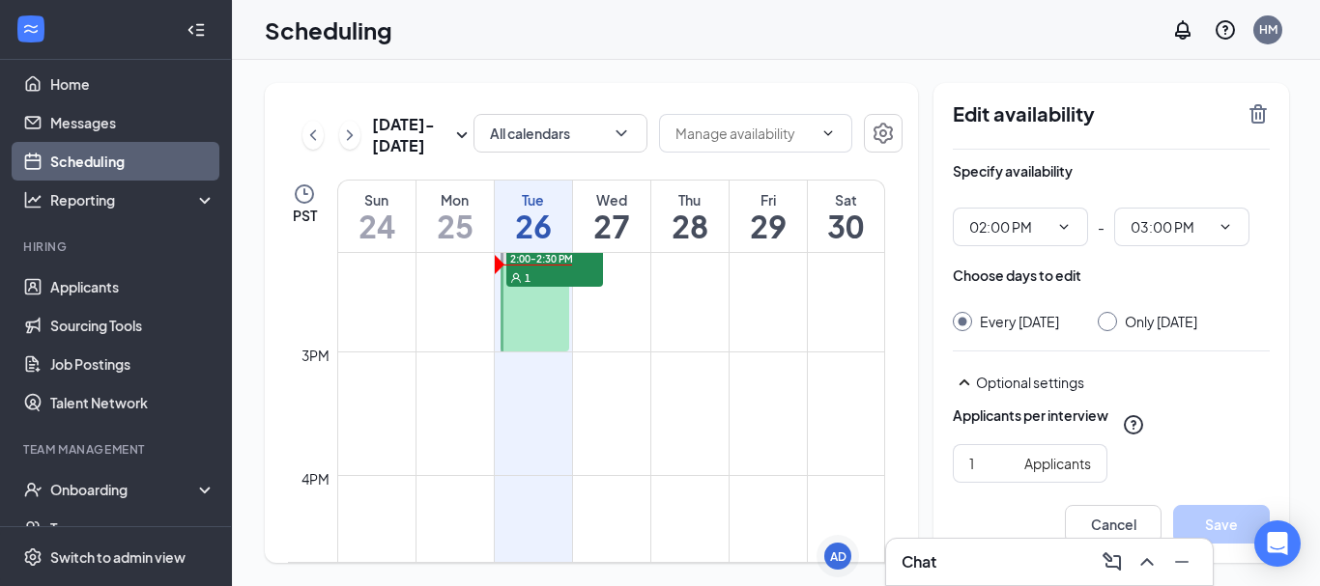
scroll to position [1758, 0]
click at [62, 86] on link "Home" at bounding box center [132, 84] width 165 height 39
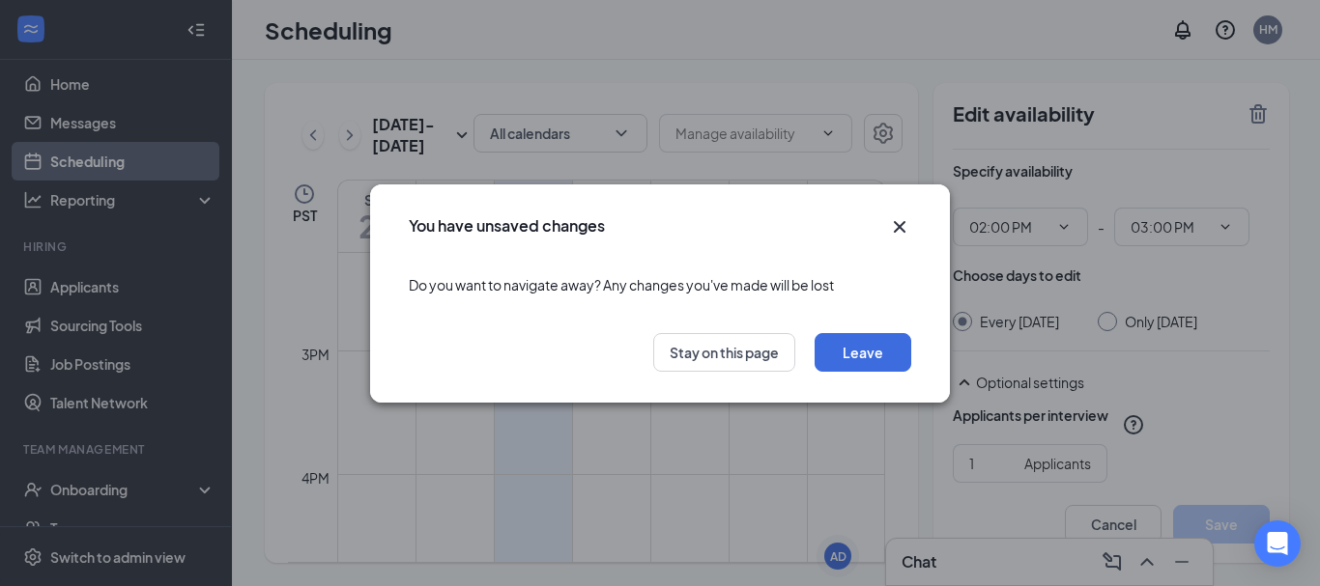
click at [898, 228] on icon "Cross" at bounding box center [899, 226] width 23 height 23
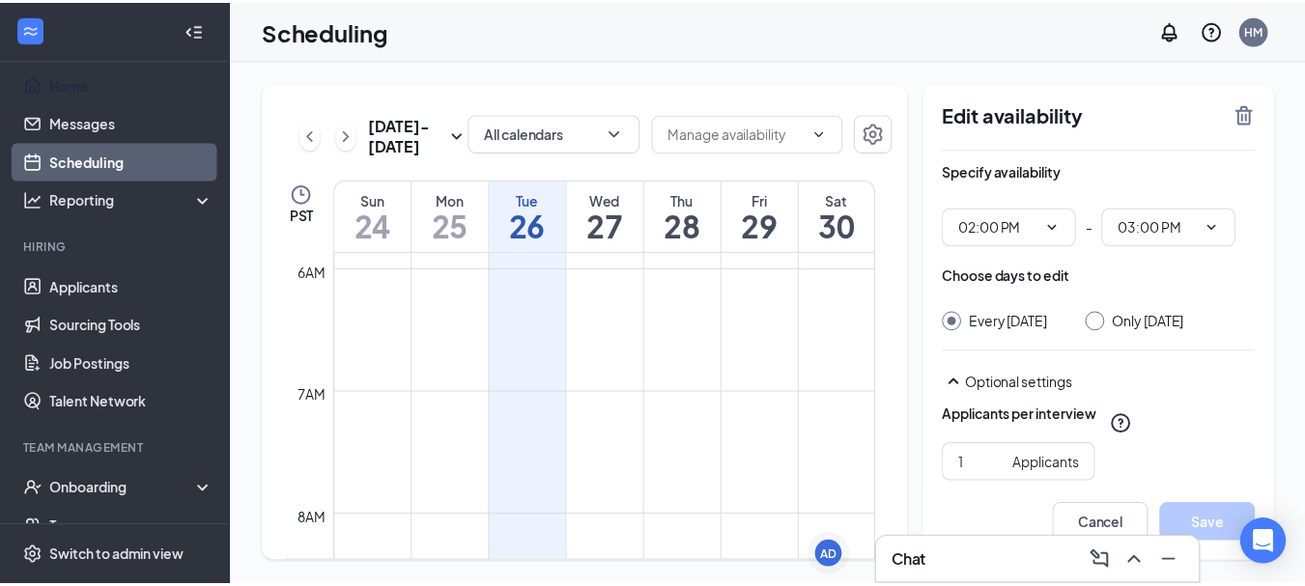
scroll to position [662, 0]
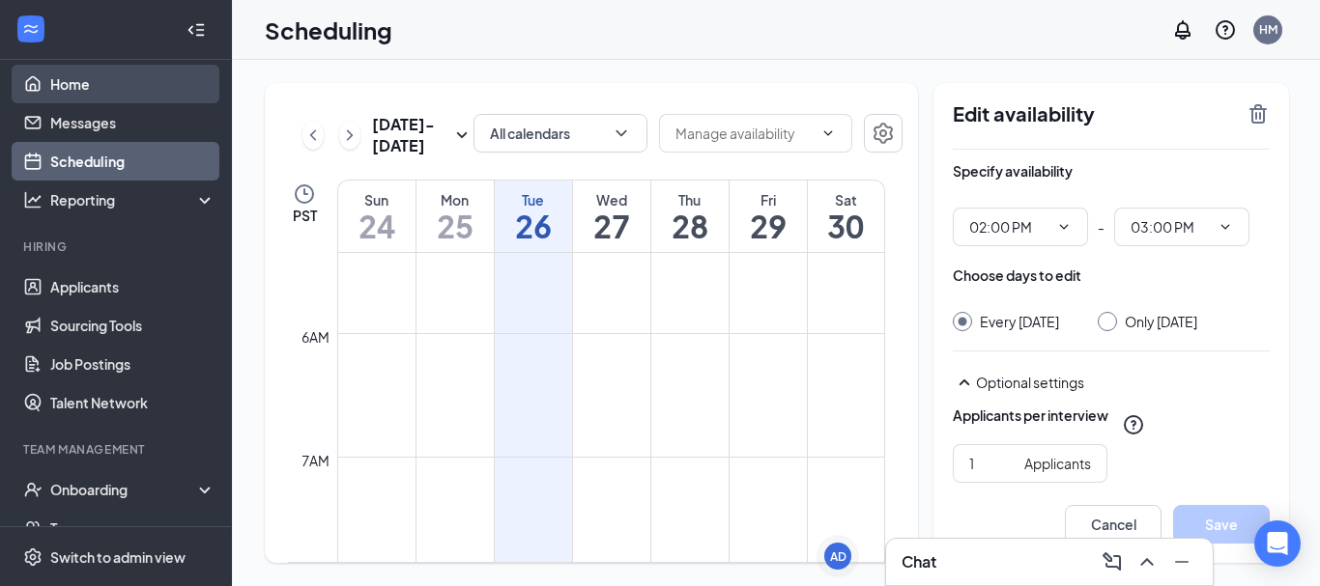
click at [62, 78] on link "Home" at bounding box center [132, 84] width 165 height 39
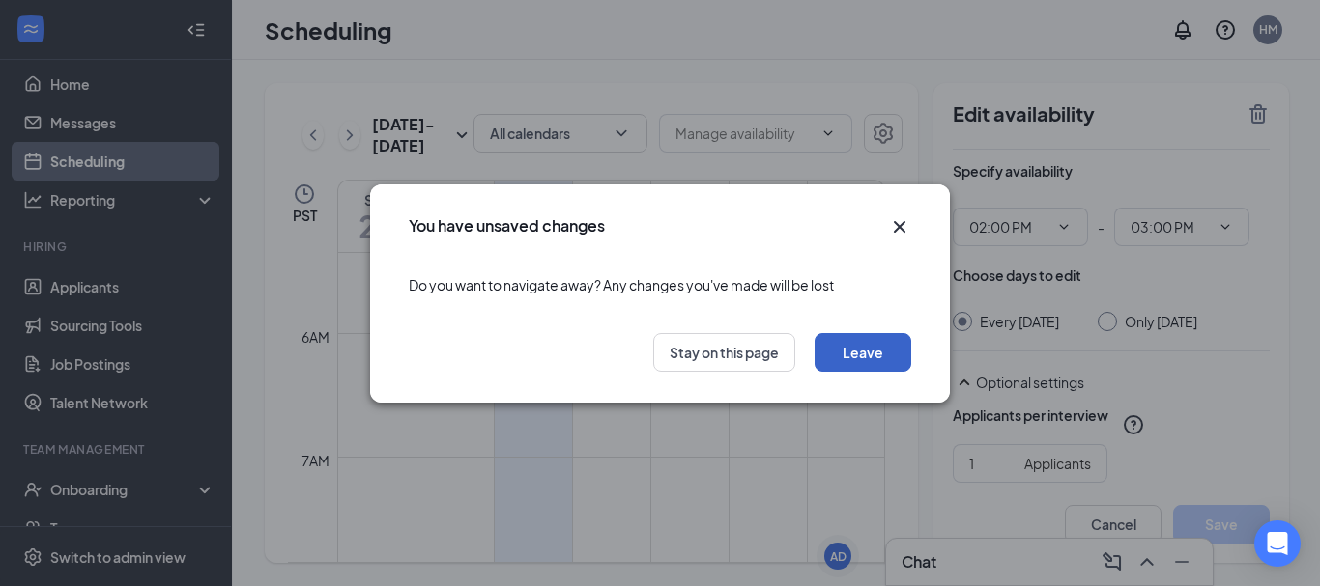
click at [876, 352] on button "Leave" at bounding box center [863, 352] width 97 height 39
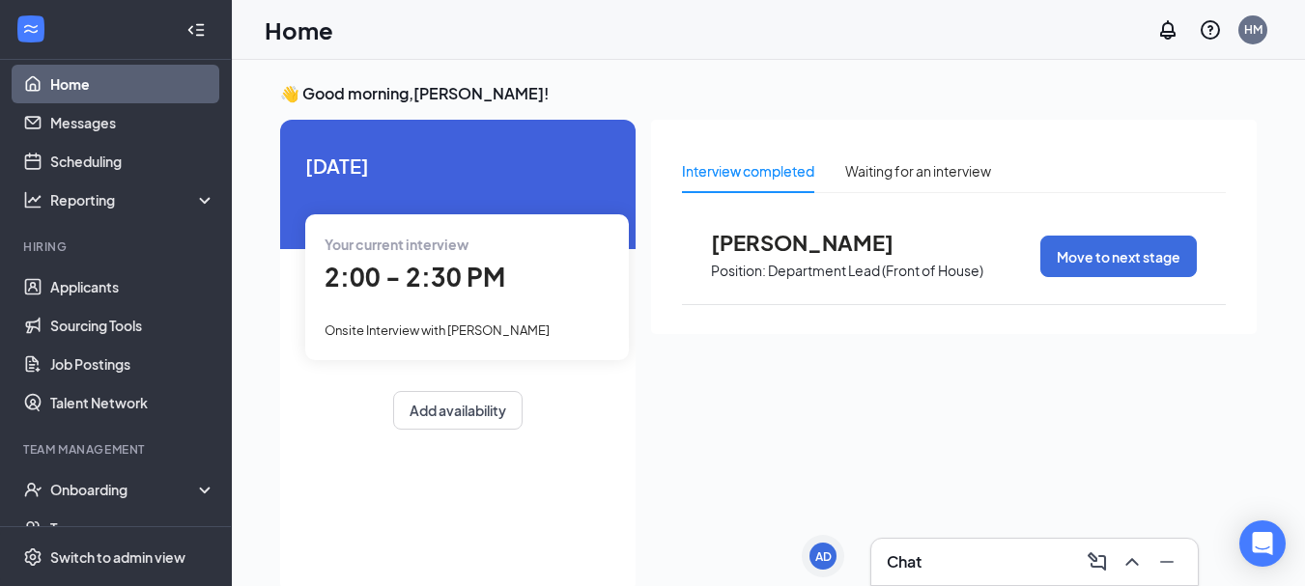
click at [989, 553] on div "Chat" at bounding box center [1035, 562] width 296 height 31
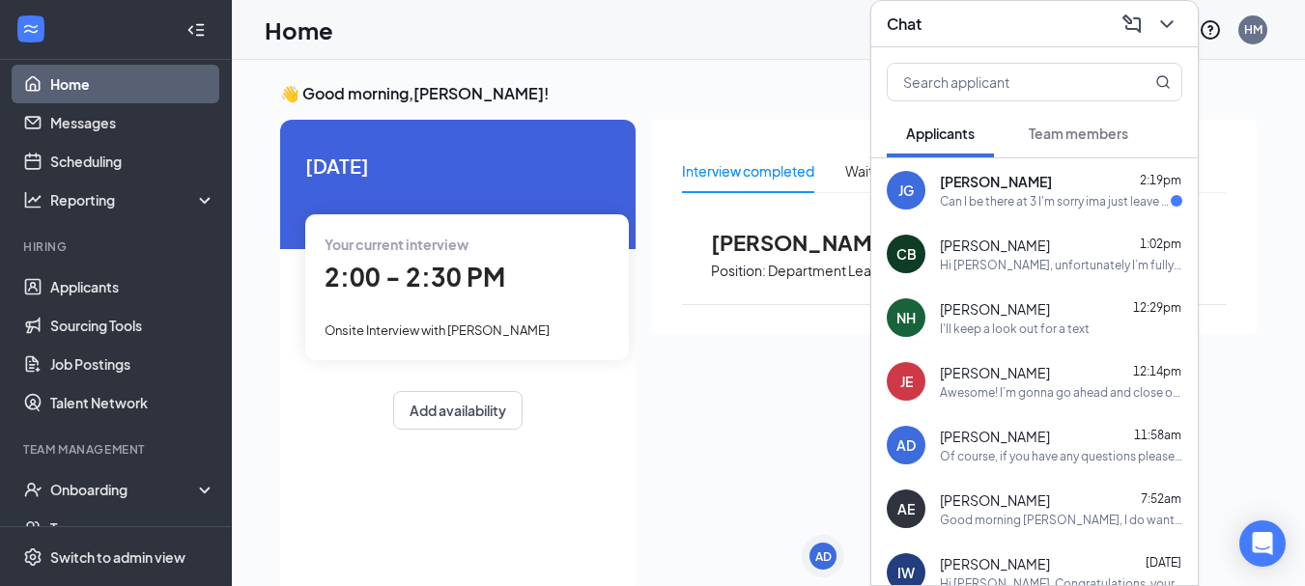
click at [1103, 204] on div "Can I be there at 3 I'm sorry ima just leave my truck here n head over there my…" at bounding box center [1055, 201] width 231 height 16
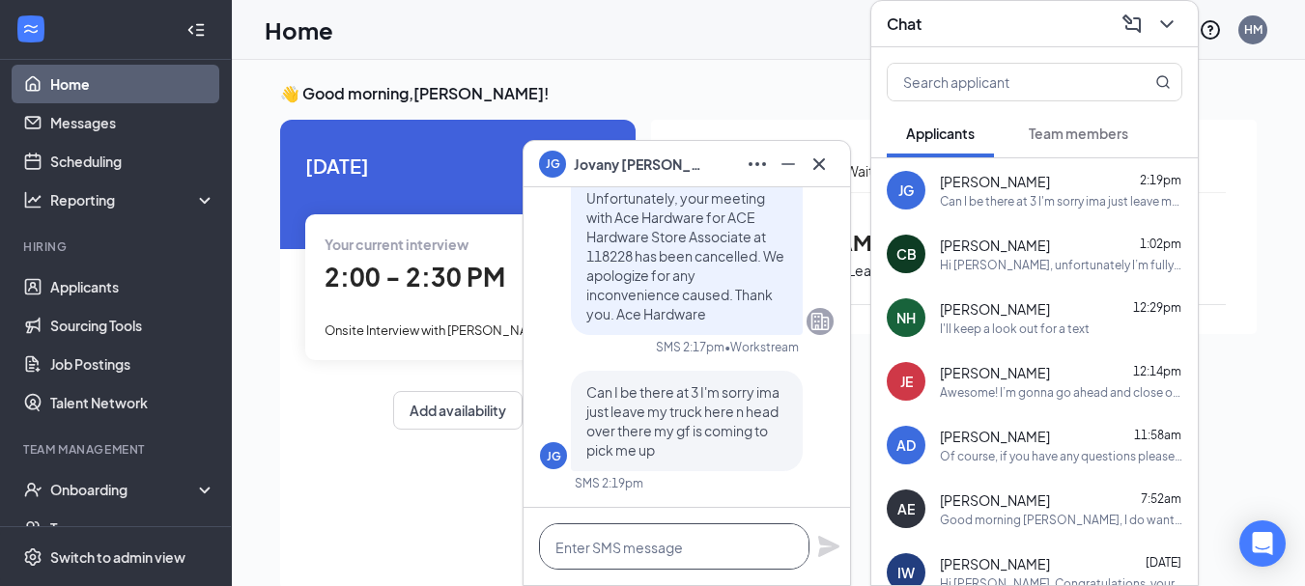
click at [670, 541] on textarea at bounding box center [674, 547] width 271 height 46
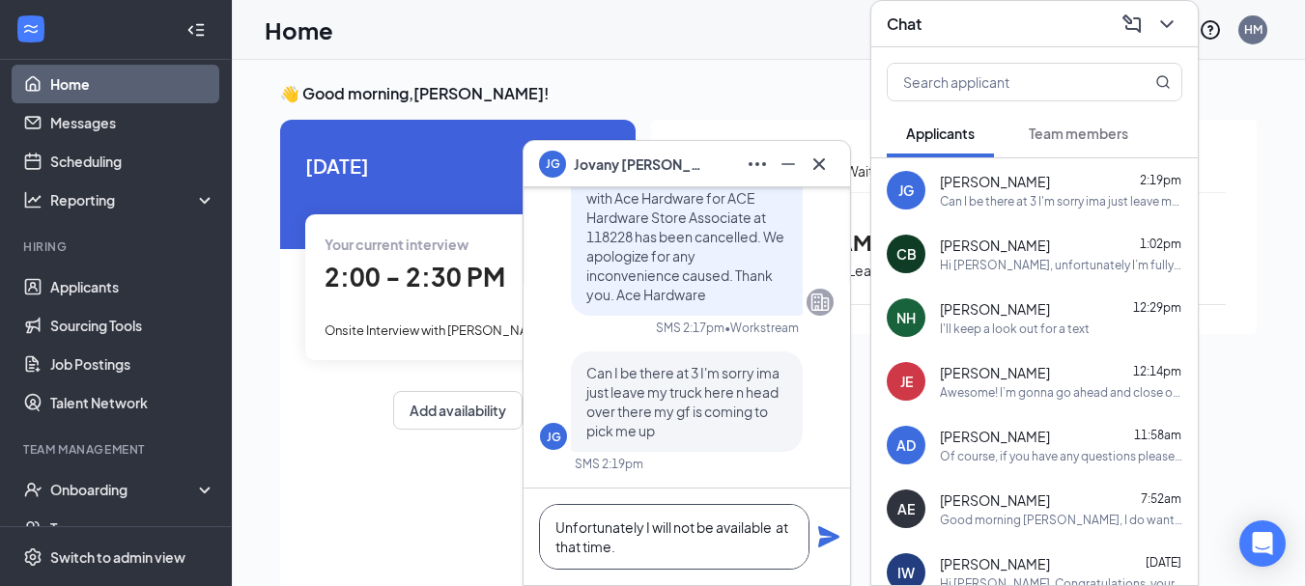
click at [643, 526] on textarea "Unfortunately I will not be available at that time." at bounding box center [674, 537] width 271 height 66
click at [719, 554] on textarea "Unfortunately, I will not be available at that time." at bounding box center [674, 537] width 271 height 66
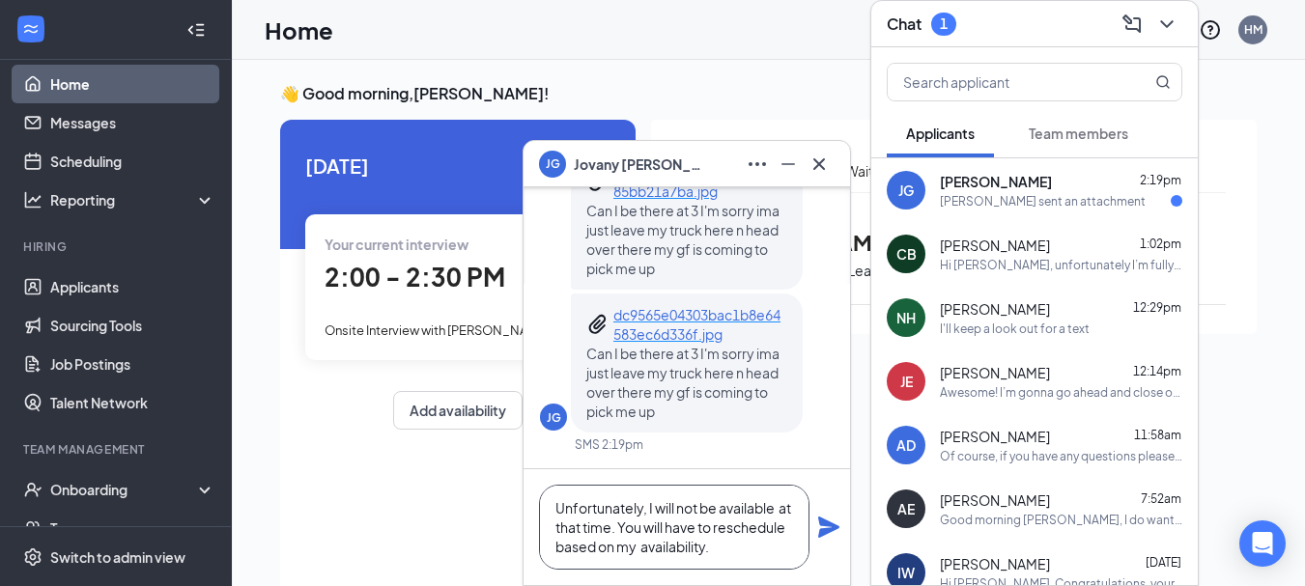
click at [785, 550] on textarea "Unfortunately, I will not be available at that time. You will have to reschedul…" at bounding box center [674, 527] width 271 height 85
click at [789, 550] on textarea "Unfortunately, I will not be available at that time. You will have to reschedul…" at bounding box center [674, 527] width 271 height 85
click at [715, 544] on textarea "Unfortunately, I will not be available at that time. You will have to reschedul…" at bounding box center [674, 527] width 271 height 85
type textarea "Unfortunately, I will not be available at that time. You will have to reschedul…"
click at [830, 529] on icon "Plane" at bounding box center [828, 527] width 21 height 21
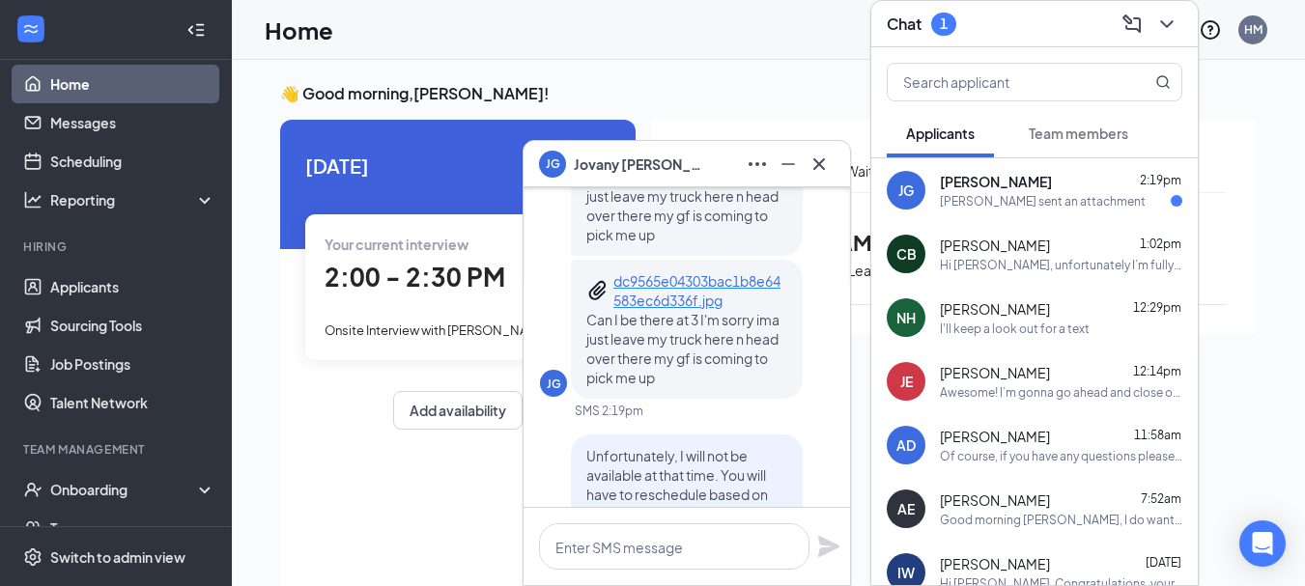
scroll to position [-193, 0]
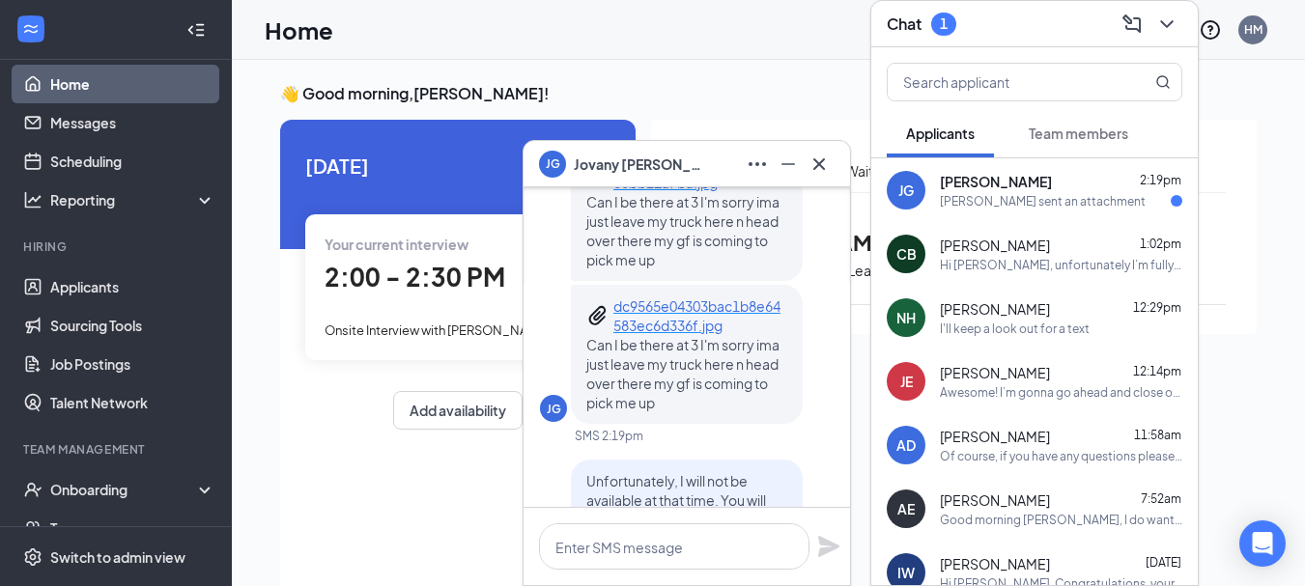
click at [463, 453] on div "[DATE] Your current interview 2:00 - 2:30 PM Onsite Interview with [PERSON_NAME…" at bounding box center [458, 290] width 356 height 341
click at [981, 193] on div "[PERSON_NAME] sent an attachment" at bounding box center [1043, 201] width 206 height 16
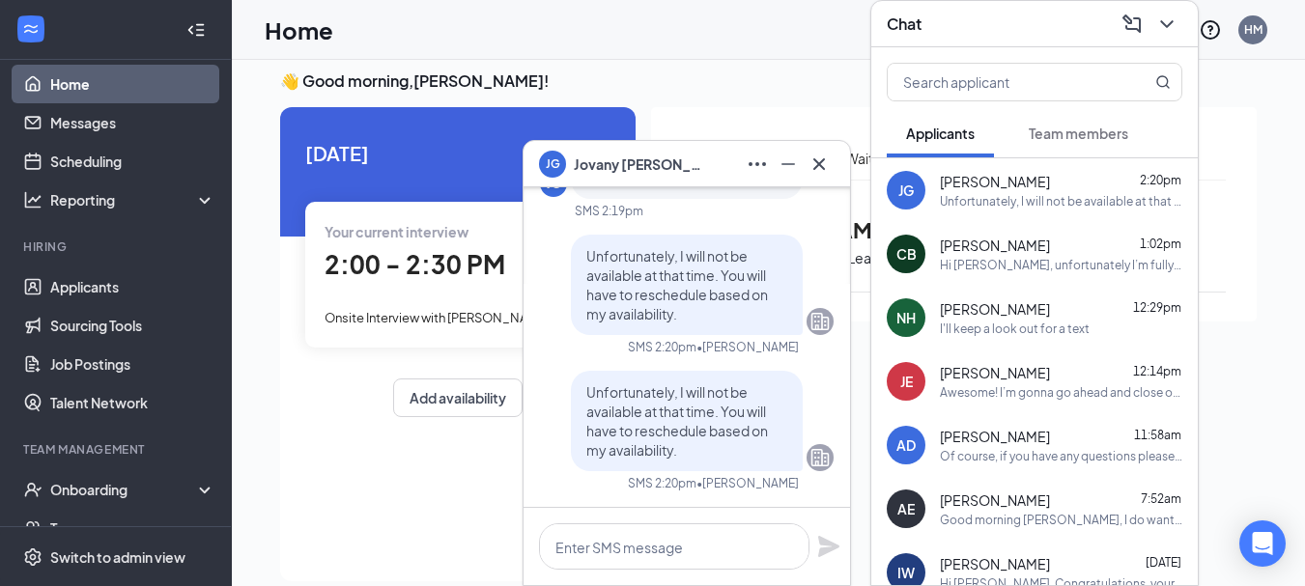
scroll to position [0, 0]
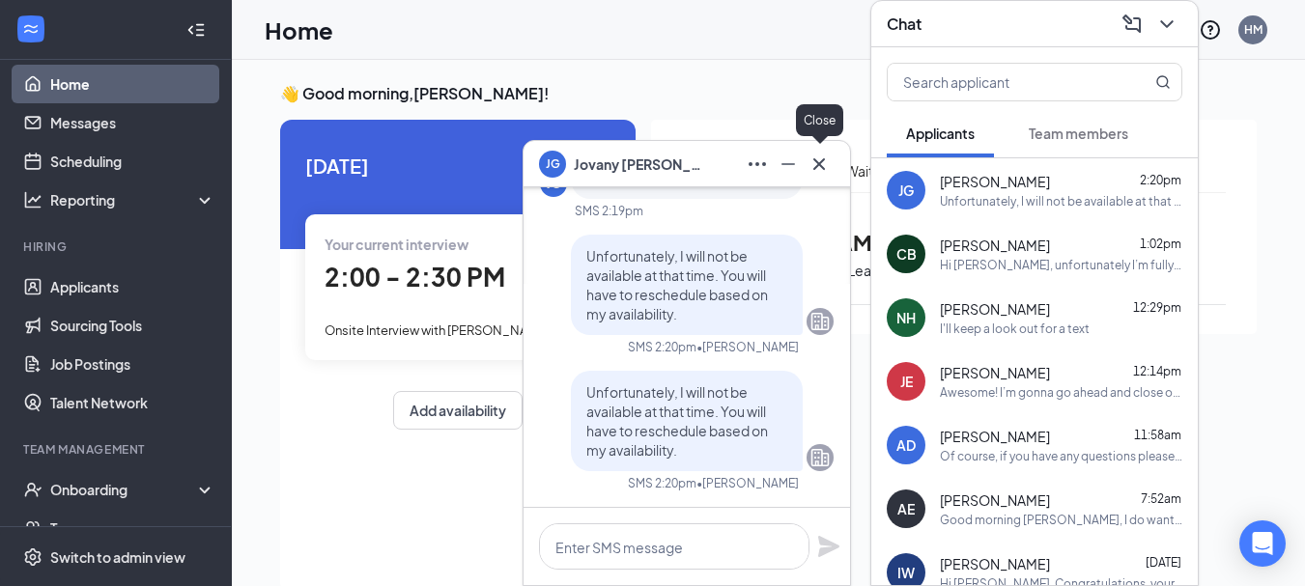
click at [818, 149] on button at bounding box center [819, 164] width 31 height 31
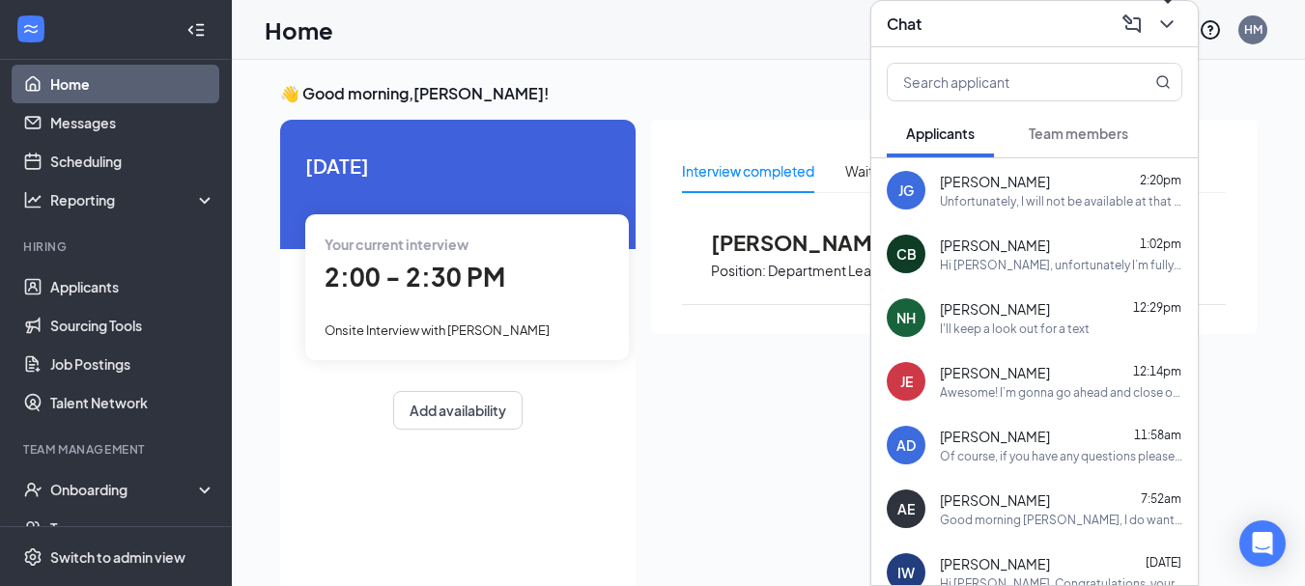
click at [1179, 20] on button at bounding box center [1167, 24] width 31 height 31
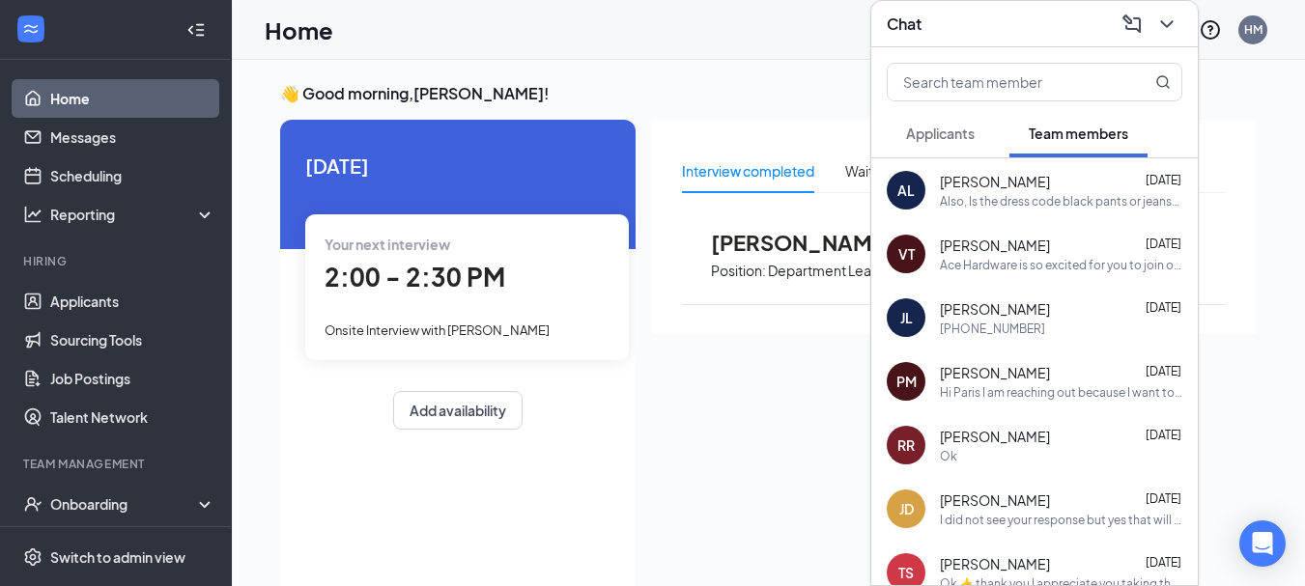
click at [938, 129] on span "Applicants" at bounding box center [940, 133] width 69 height 17
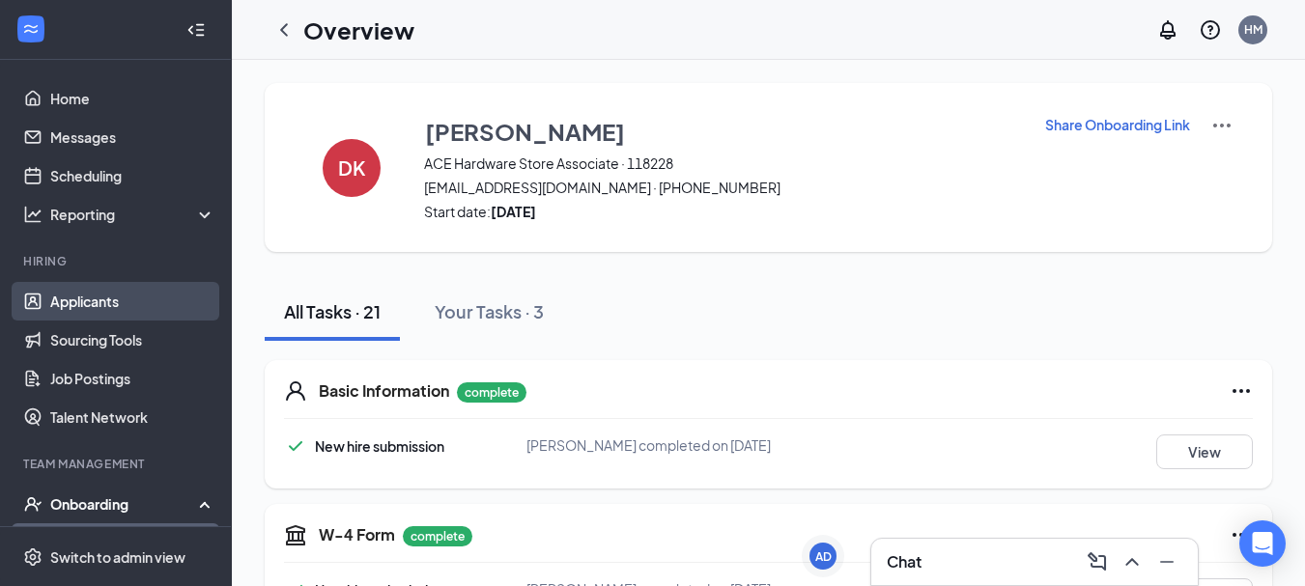
click at [106, 295] on link "Applicants" at bounding box center [132, 301] width 165 height 39
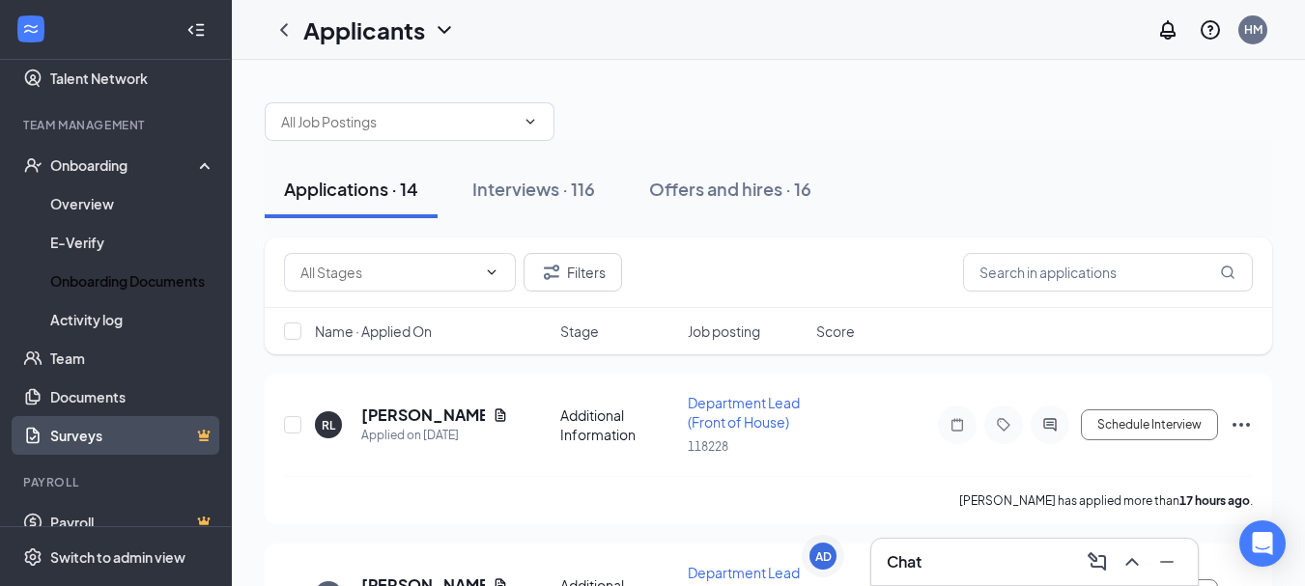
scroll to position [362, 0]
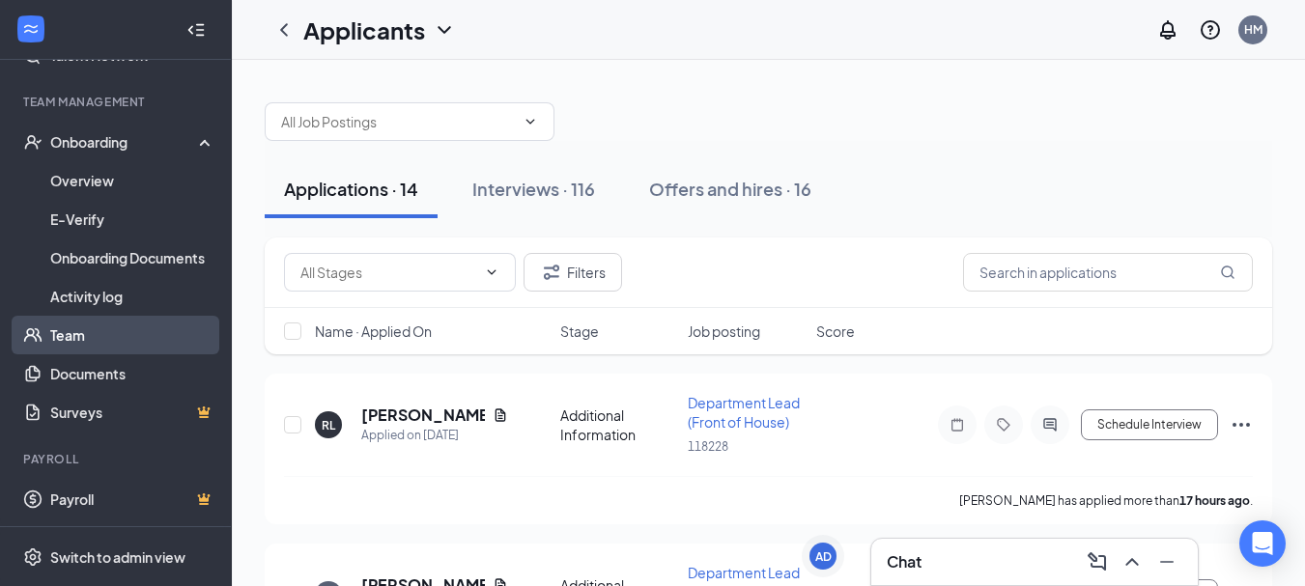
click at [67, 343] on link "Team" at bounding box center [132, 335] width 165 height 39
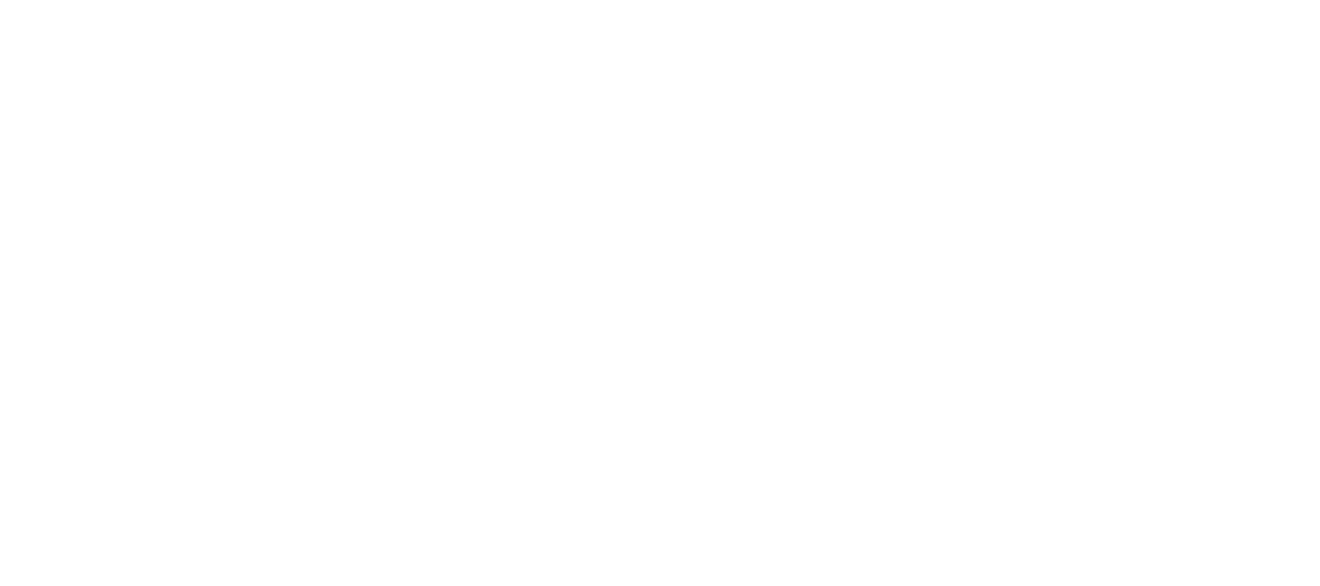
drag, startPoint x: 0, startPoint y: 0, endPoint x: 1174, endPoint y: 21, distance: 1174.1
click at [1174, 21] on body at bounding box center [660, 293] width 1320 height 586
